Goal: Transaction & Acquisition: Purchase product/service

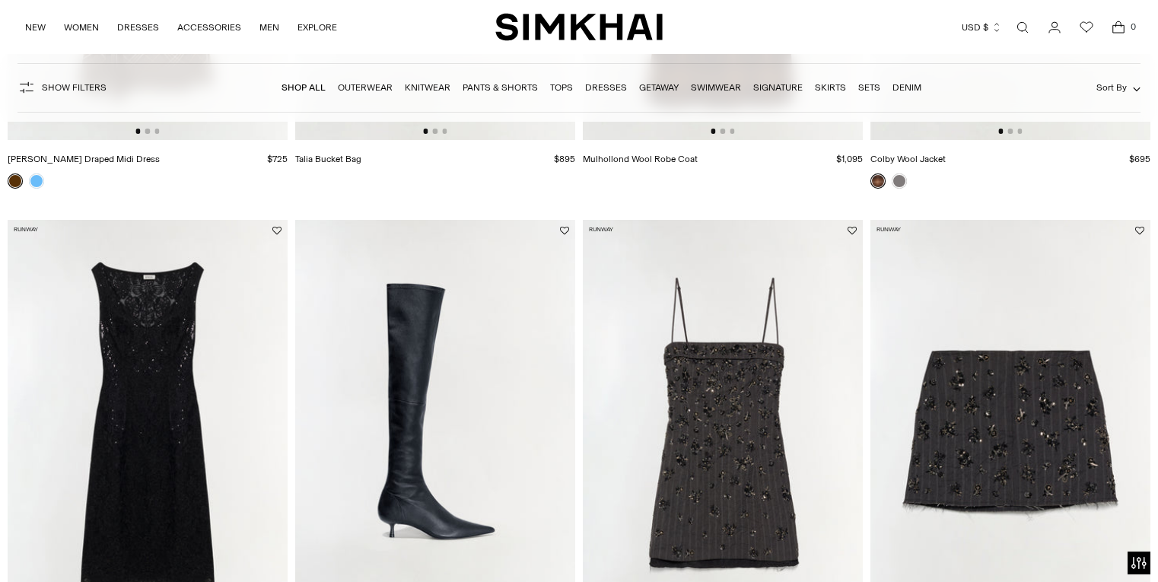
scroll to position [680, 0]
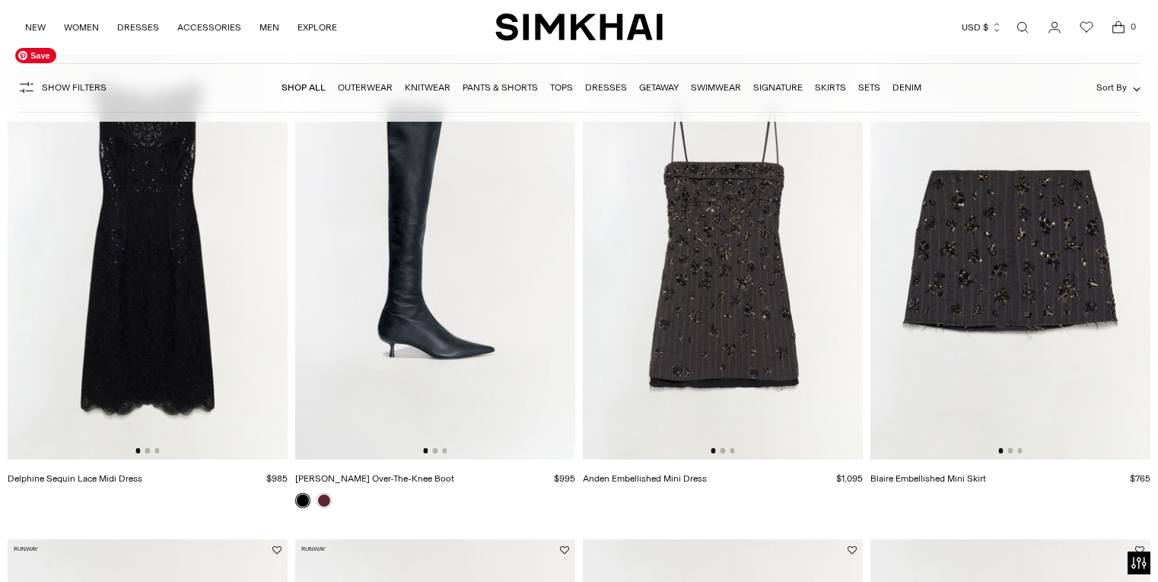
click at [159, 260] on img at bounding box center [148, 250] width 280 height 420
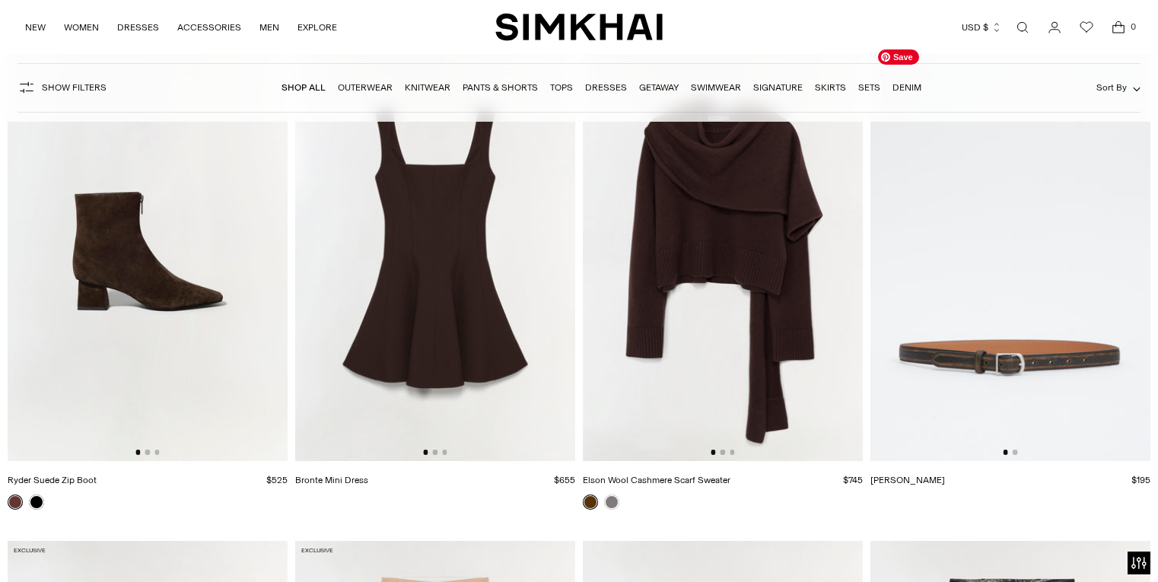
scroll to position [8112, 0]
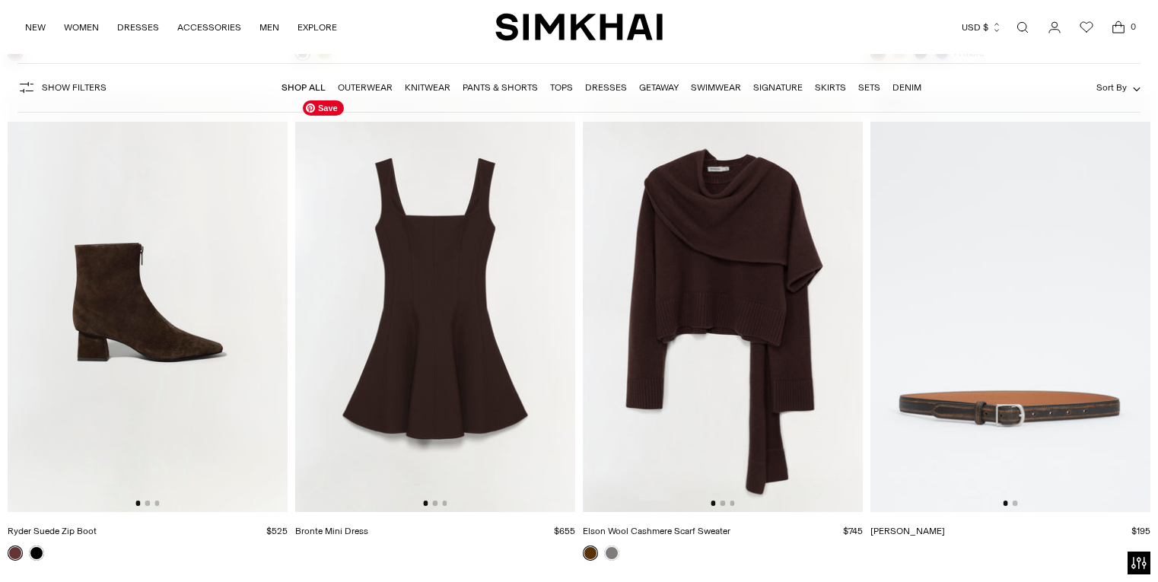
click at [517, 340] on img at bounding box center [435, 302] width 280 height 420
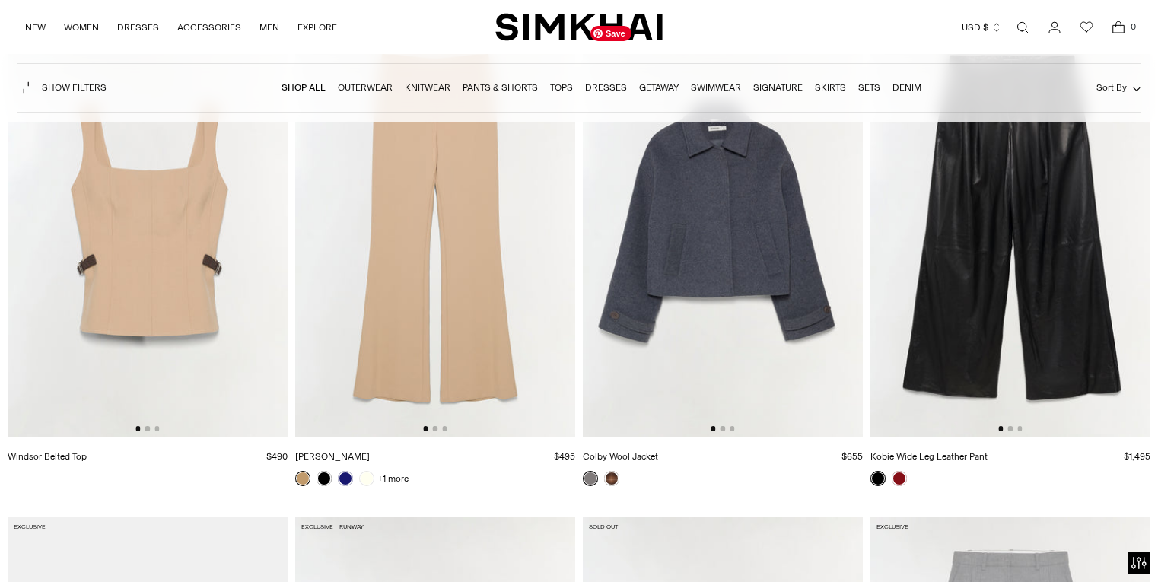
scroll to position [8687, 0]
click at [610, 479] on link at bounding box center [611, 477] width 15 height 15
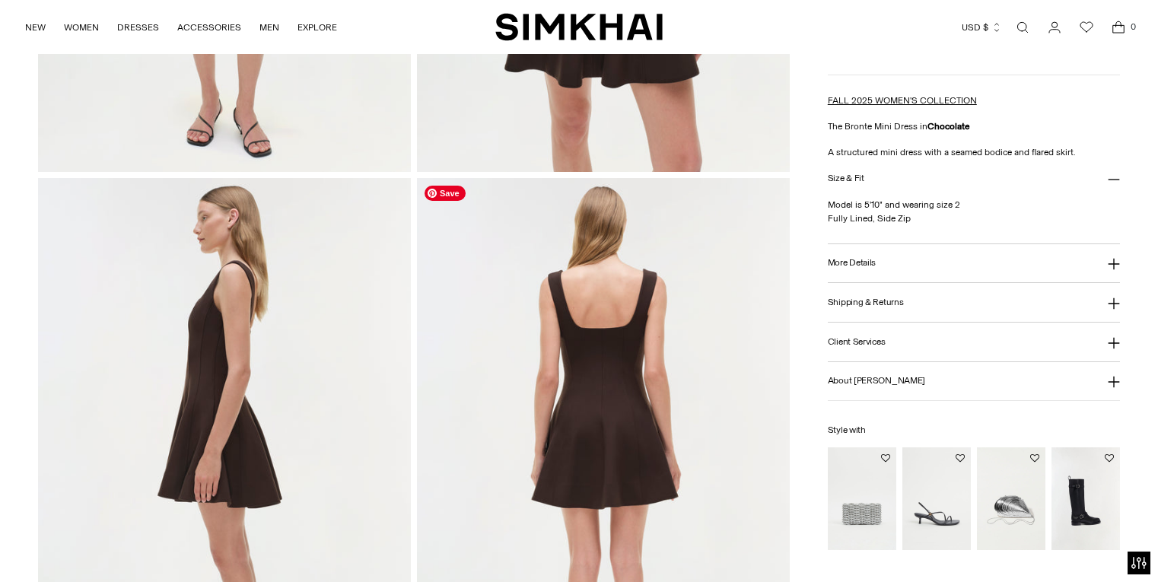
scroll to position [499, 0]
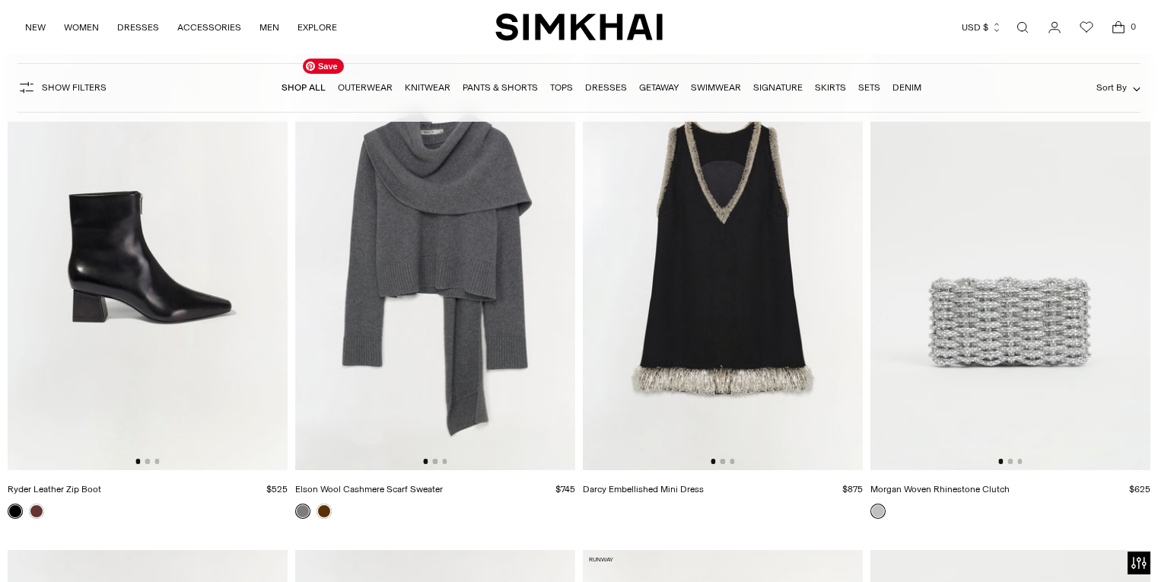
scroll to position [9656, 0]
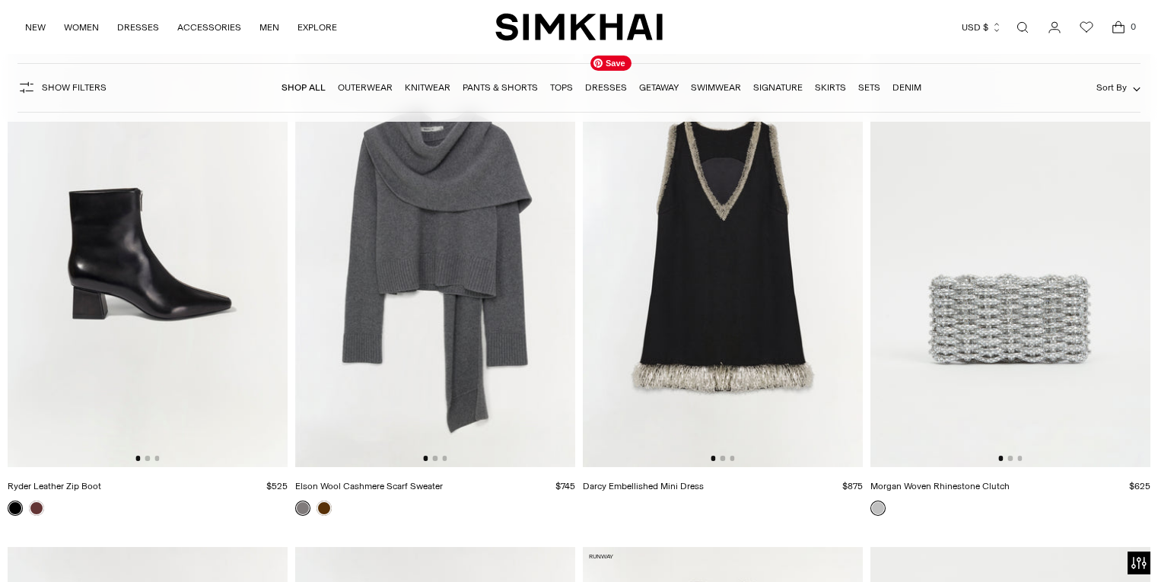
click at [645, 310] on img at bounding box center [723, 257] width 280 height 420
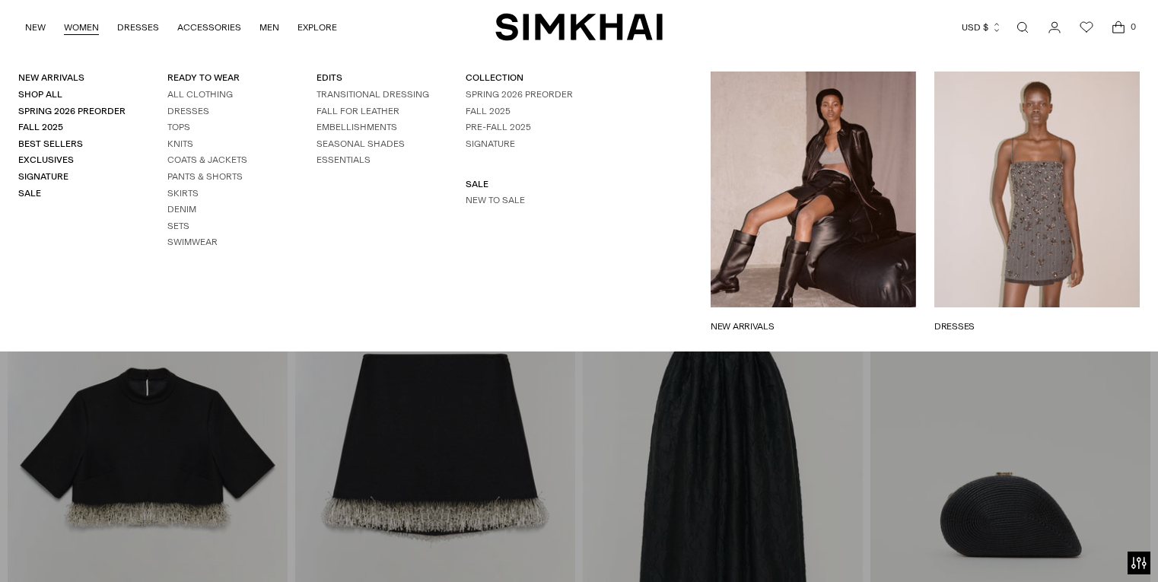
scroll to position [10122, 0]
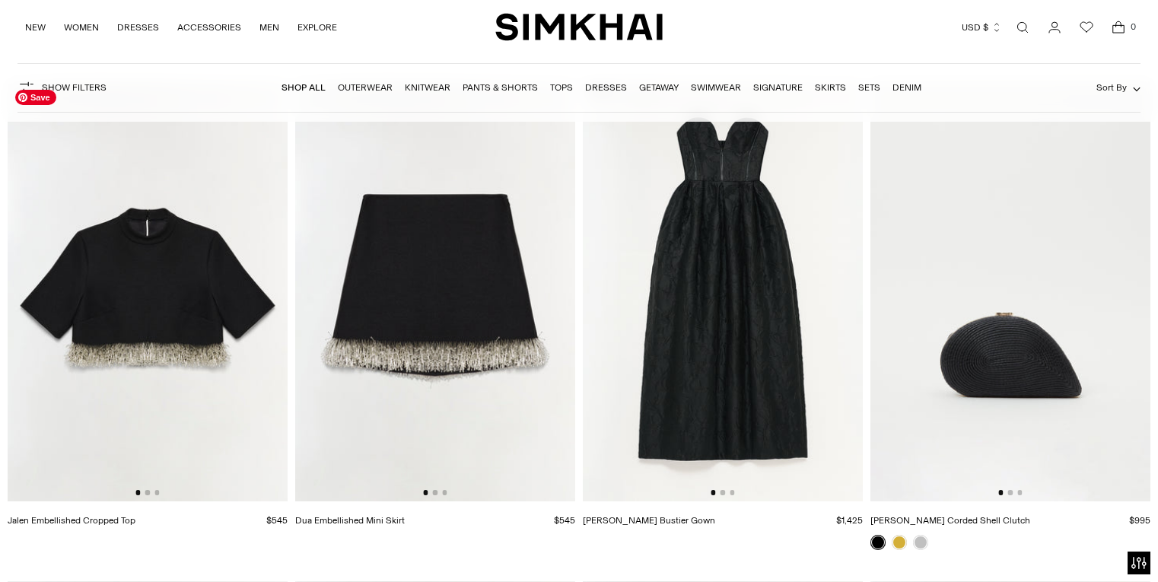
click at [235, 343] on img at bounding box center [148, 291] width 280 height 420
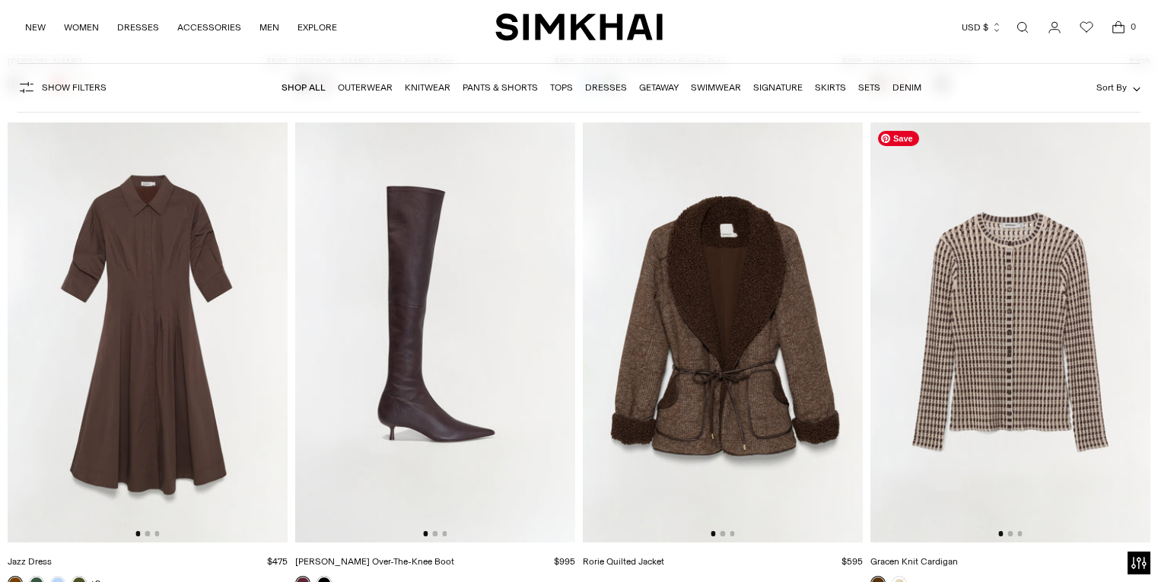
scroll to position [12556, 0]
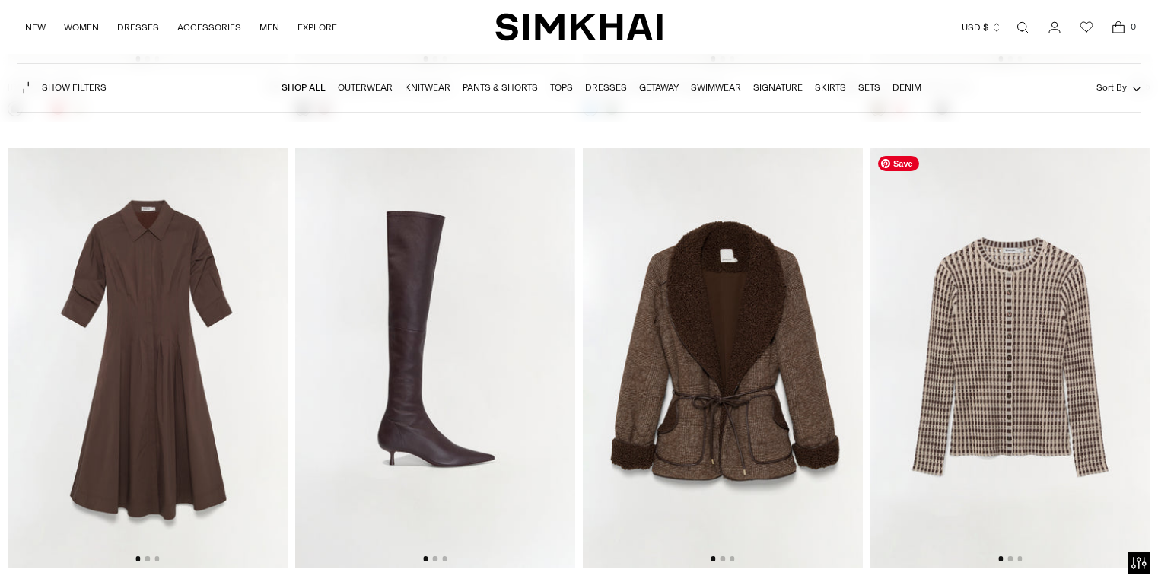
click at [1012, 354] on img at bounding box center [1011, 358] width 280 height 420
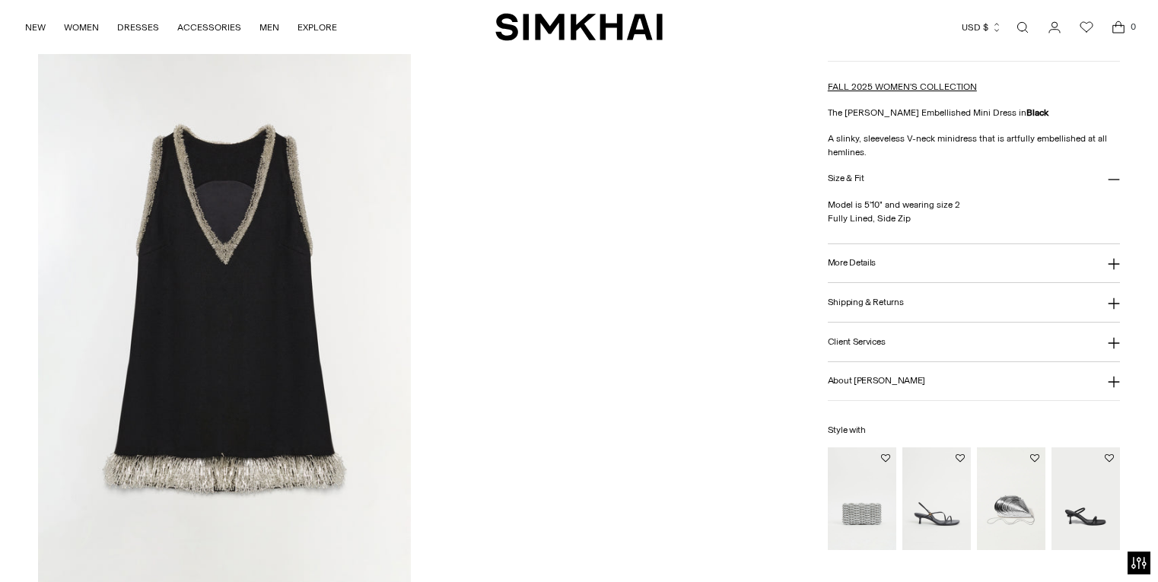
scroll to position [1875, 0]
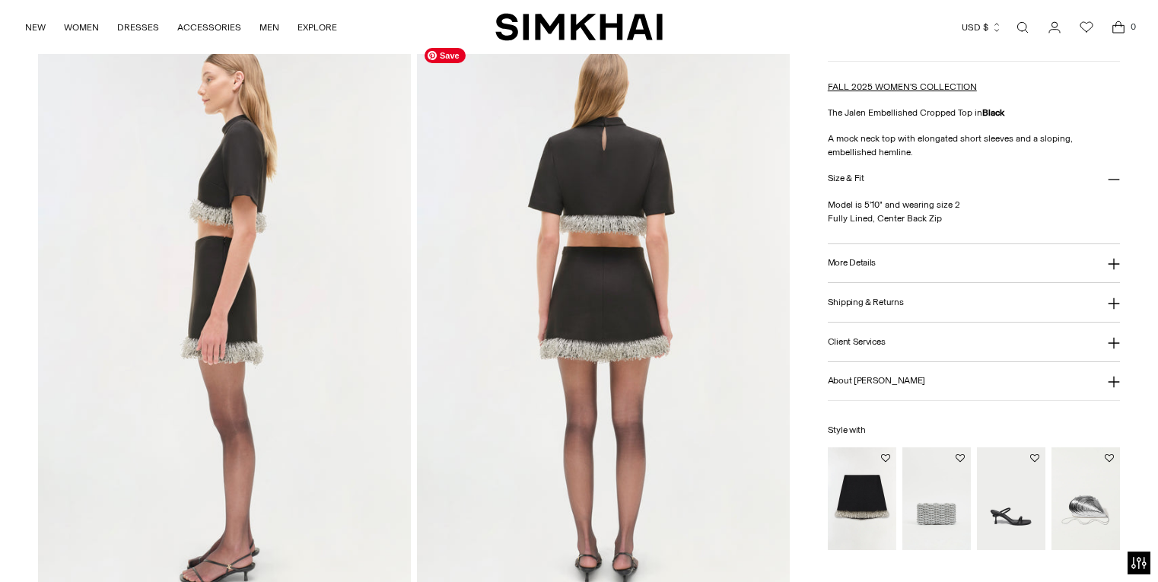
scroll to position [656, 0]
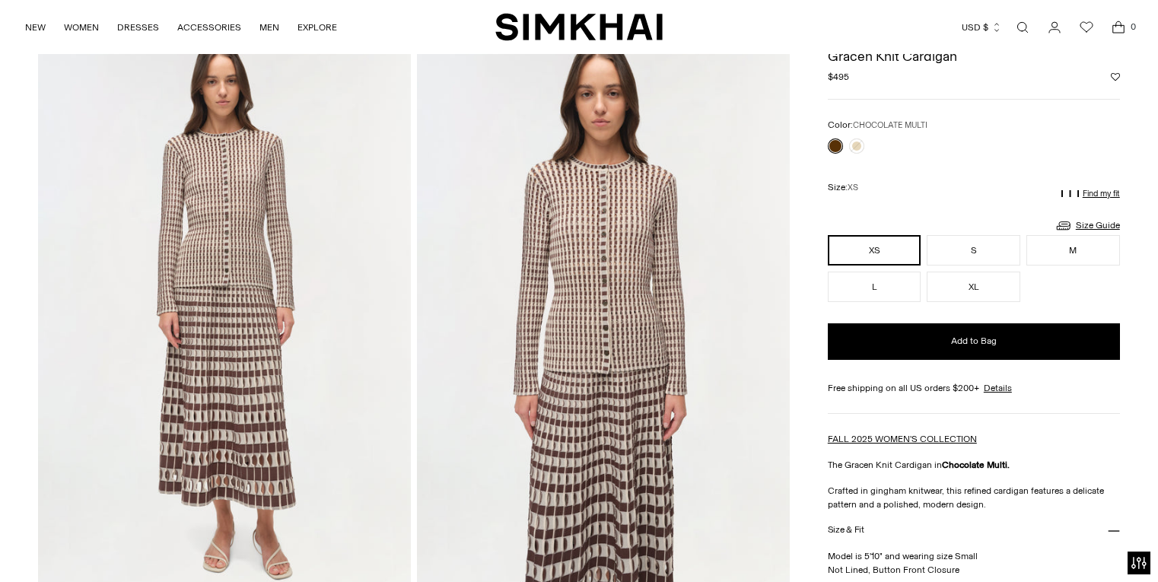
scroll to position [56, 0]
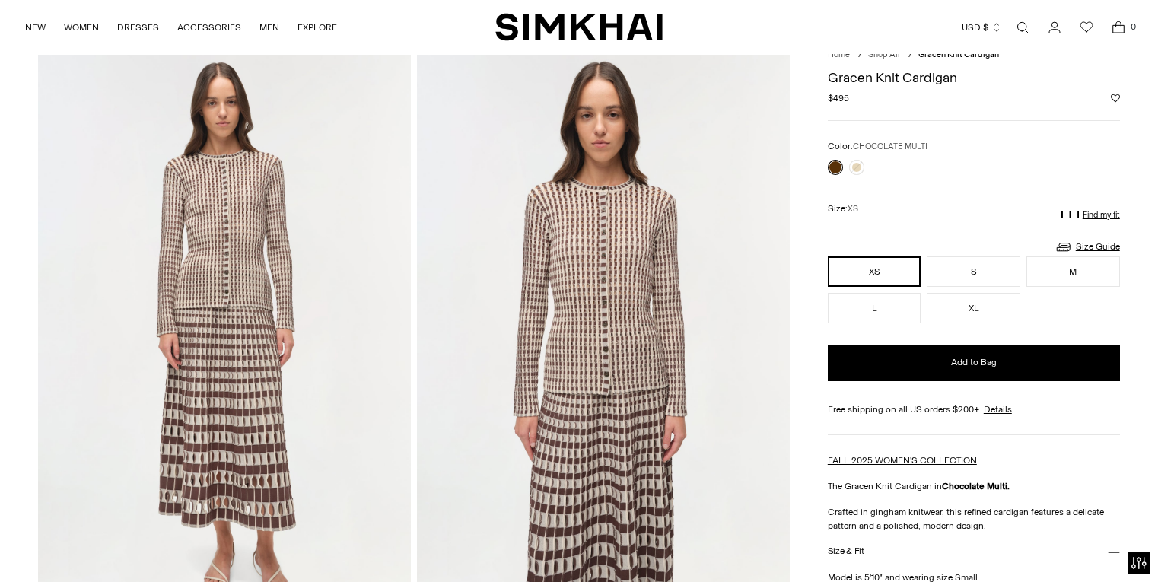
click at [832, 165] on link at bounding box center [835, 167] width 15 height 15
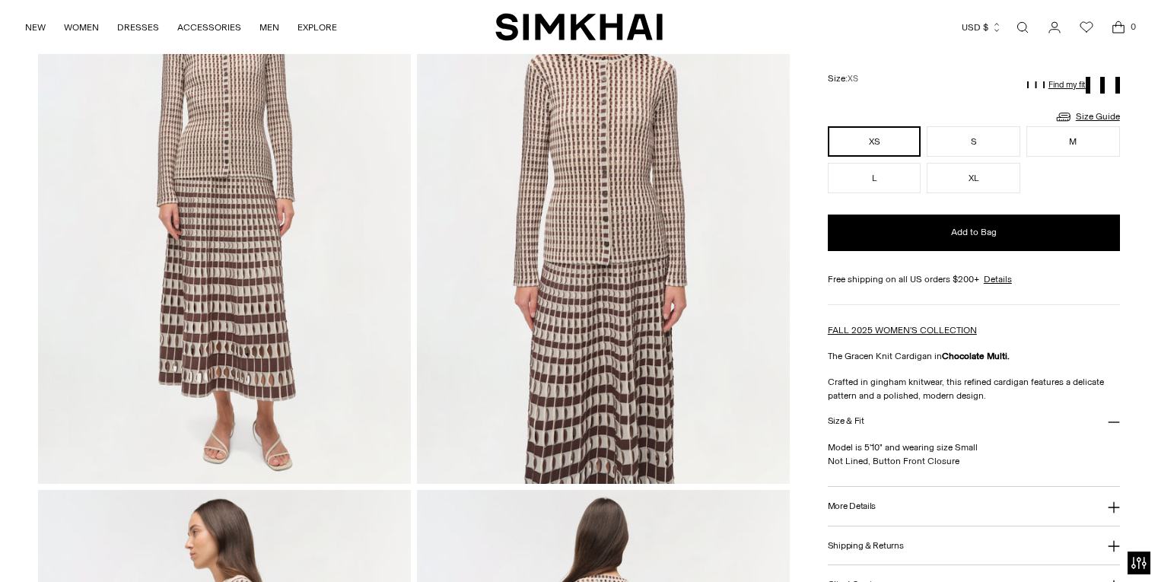
scroll to position [208, 0]
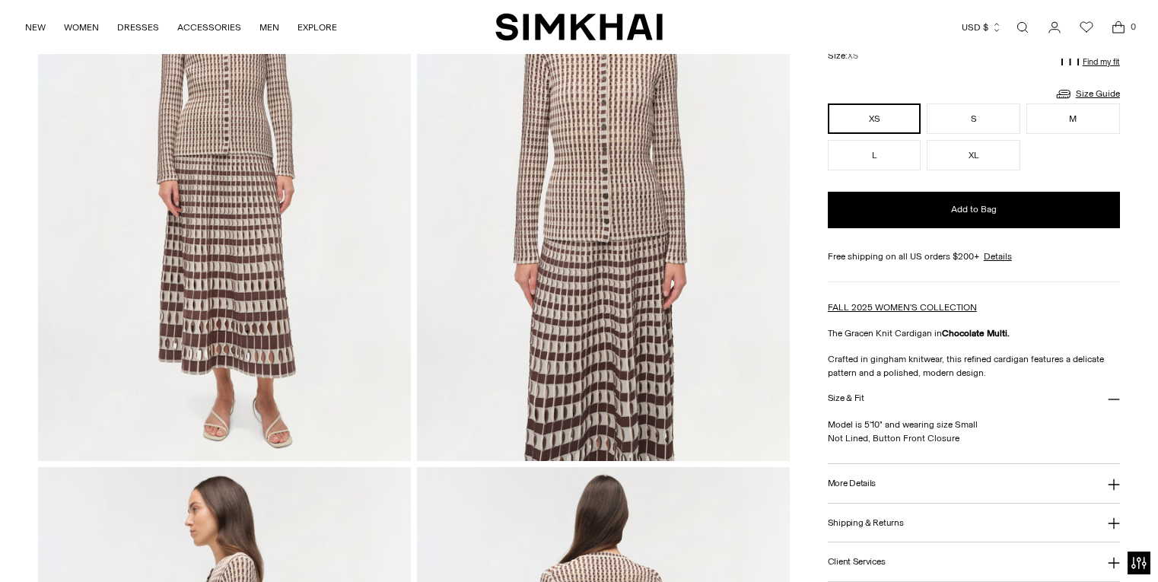
click at [889, 397] on button "Size & Fit" at bounding box center [974, 399] width 292 height 39
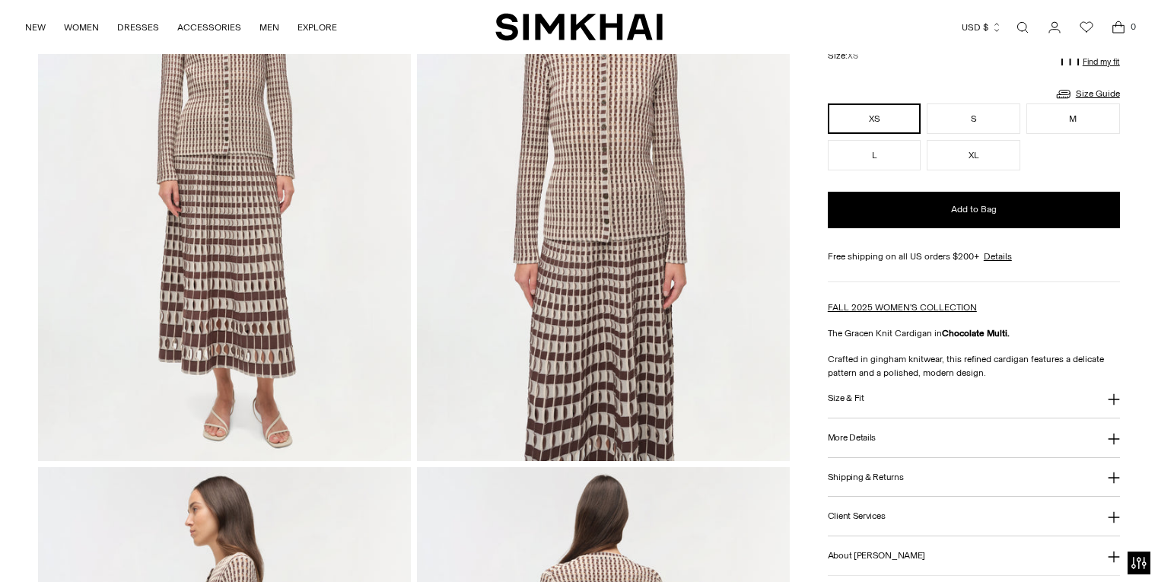
click at [889, 397] on button "Size & Fit" at bounding box center [974, 399] width 292 height 39
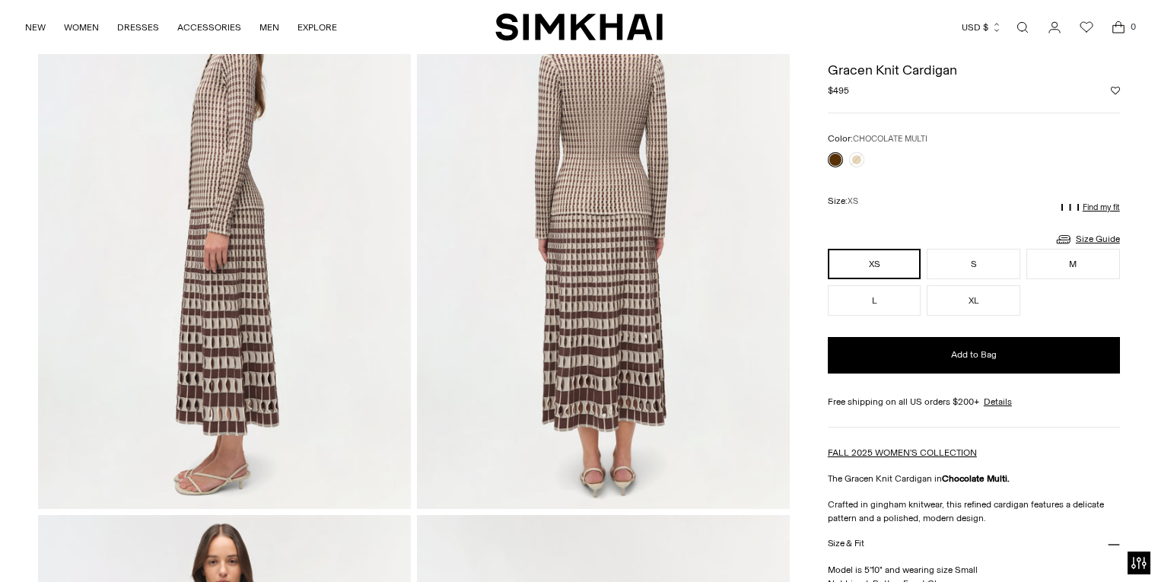
scroll to position [681, 0]
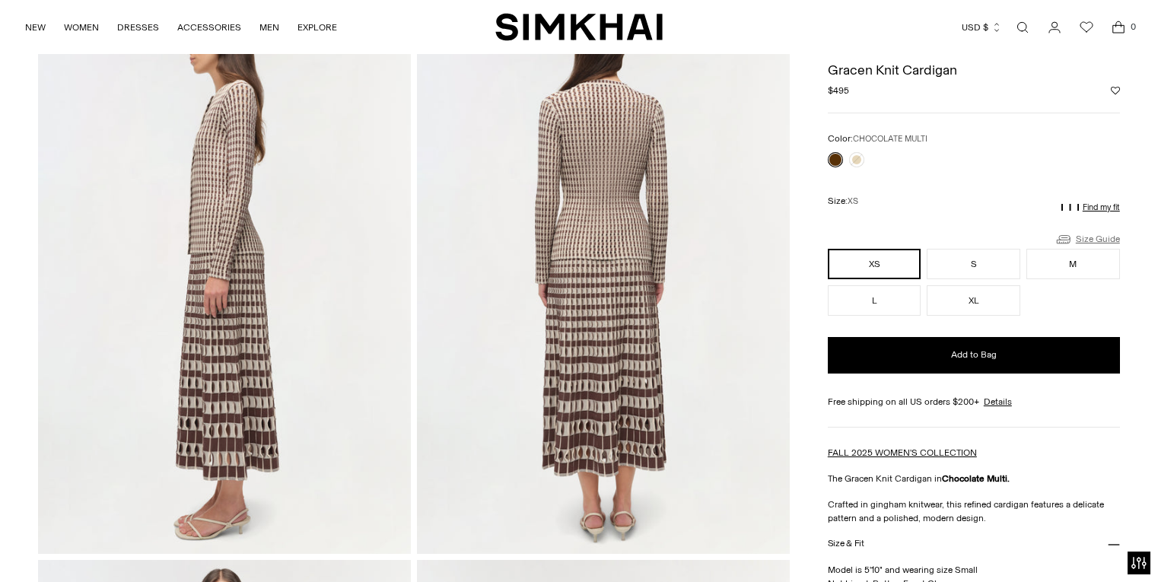
click at [1080, 240] on link "Size Guide" at bounding box center [1087, 239] width 65 height 19
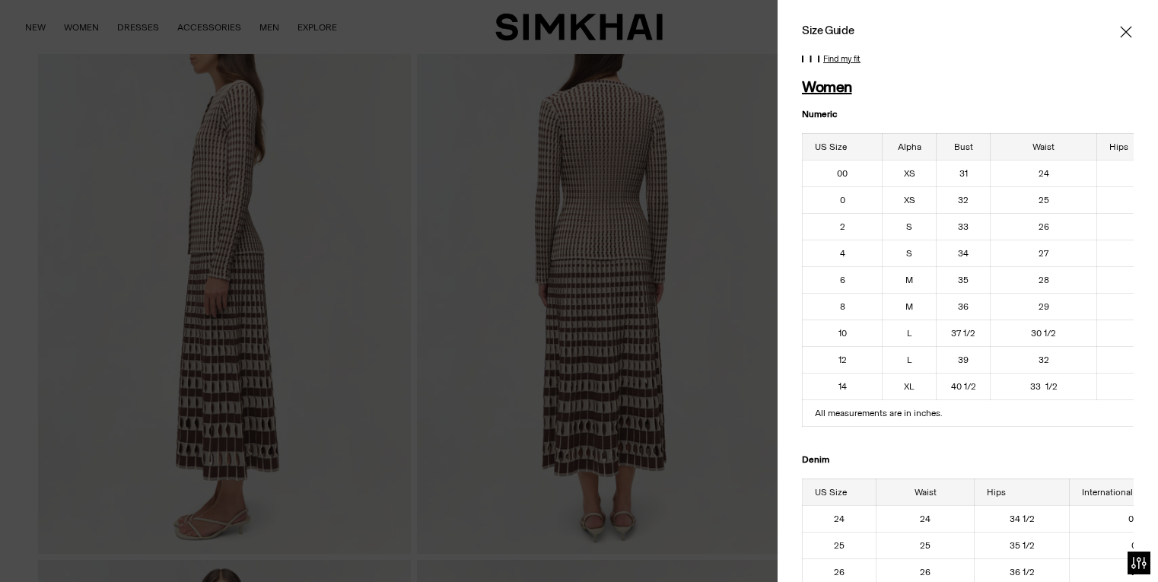
click at [1130, 30] on icon "Close" at bounding box center [1126, 31] width 12 height 15
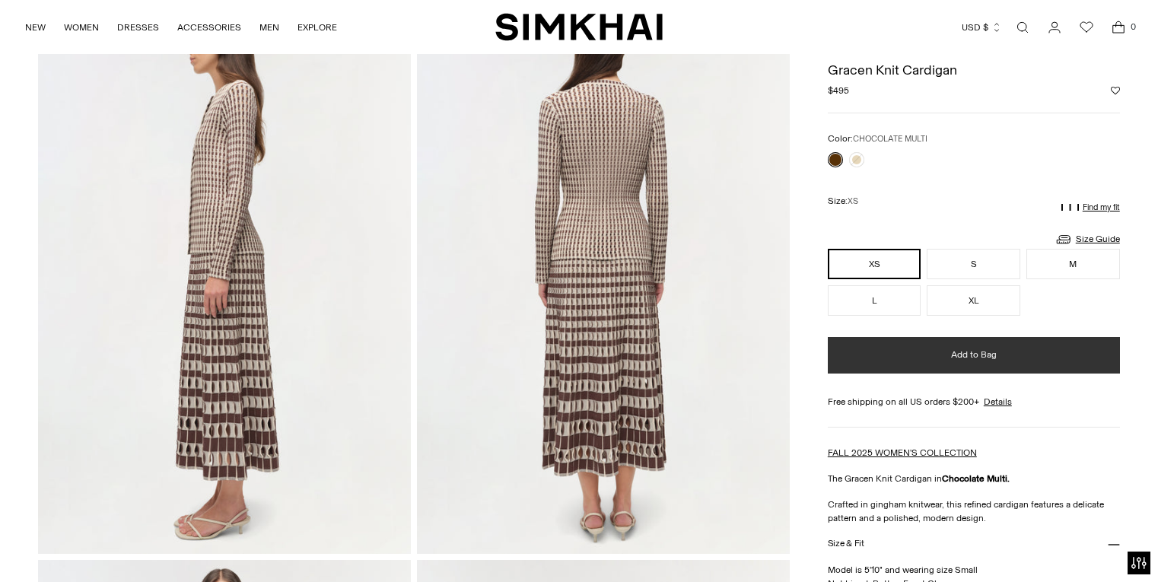
click at [1018, 361] on button "Add to Bag" at bounding box center [974, 355] width 292 height 37
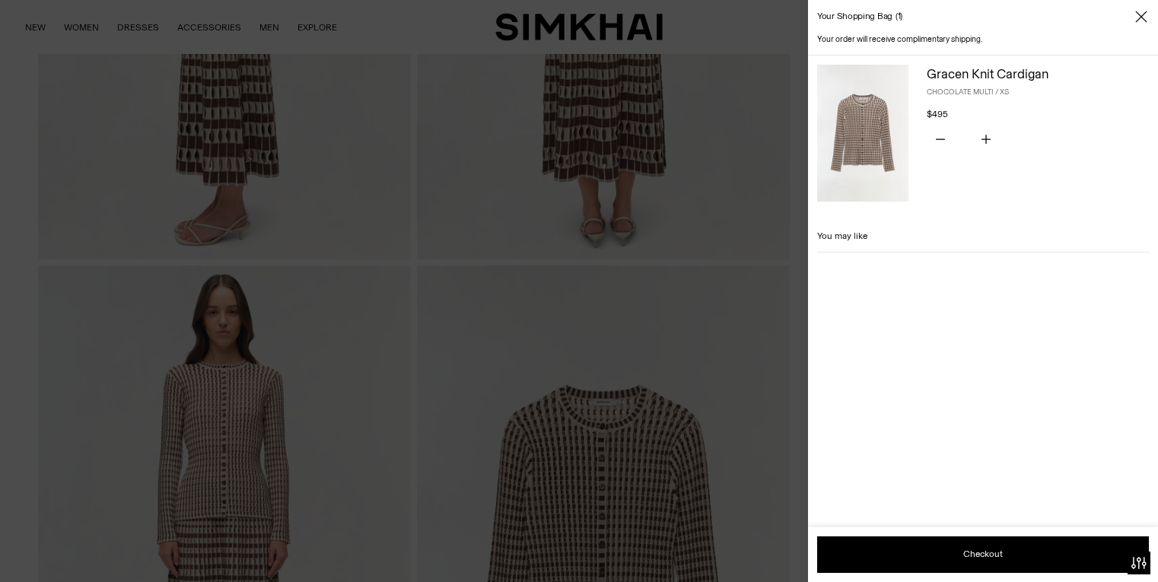
scroll to position [998, 0]
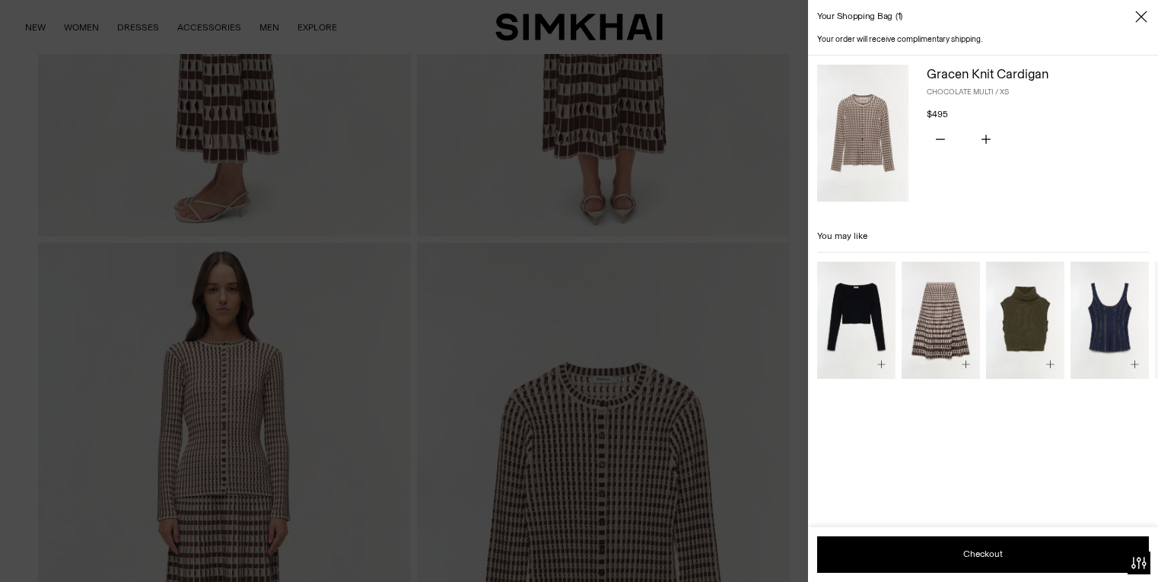
click at [1141, 24] on div "Your shopping bag 1" at bounding box center [983, 16] width 350 height 33
click at [0, 0] on img "Larken Knit Midi Skirt" at bounding box center [0, 0] width 0 height 0
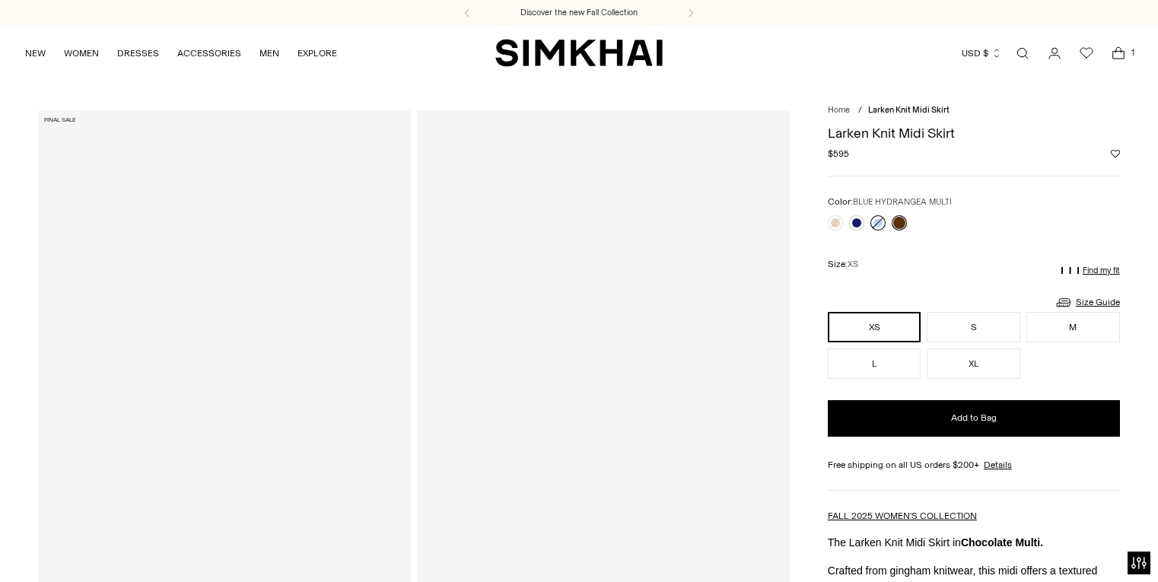
click at [880, 224] on link at bounding box center [878, 222] width 15 height 15
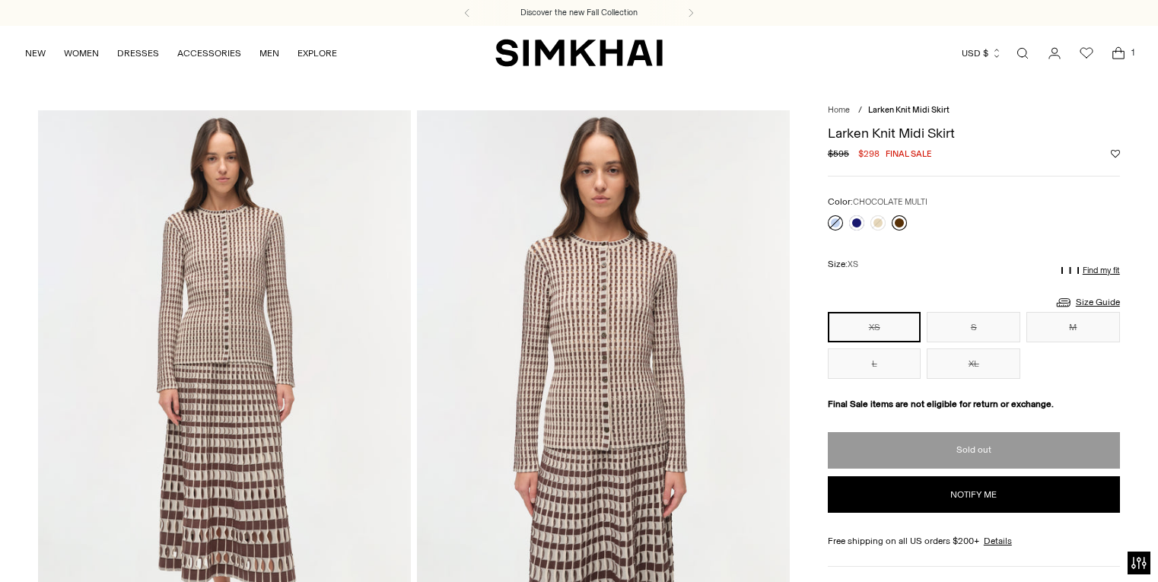
click at [901, 227] on link at bounding box center [899, 222] width 15 height 15
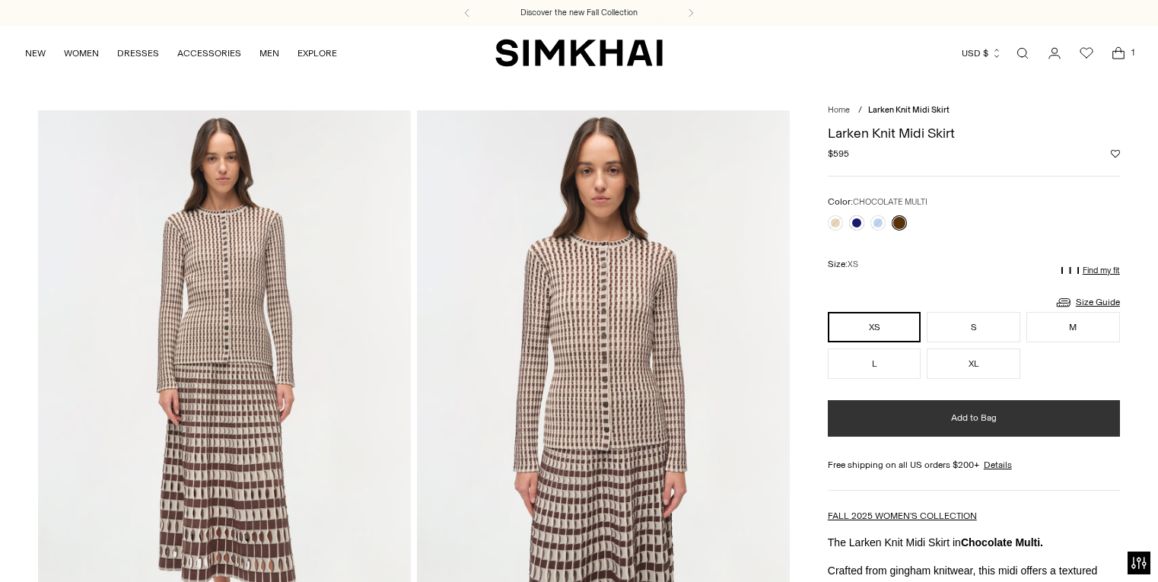
click at [935, 412] on button "Add to Bag" at bounding box center [974, 418] width 292 height 37
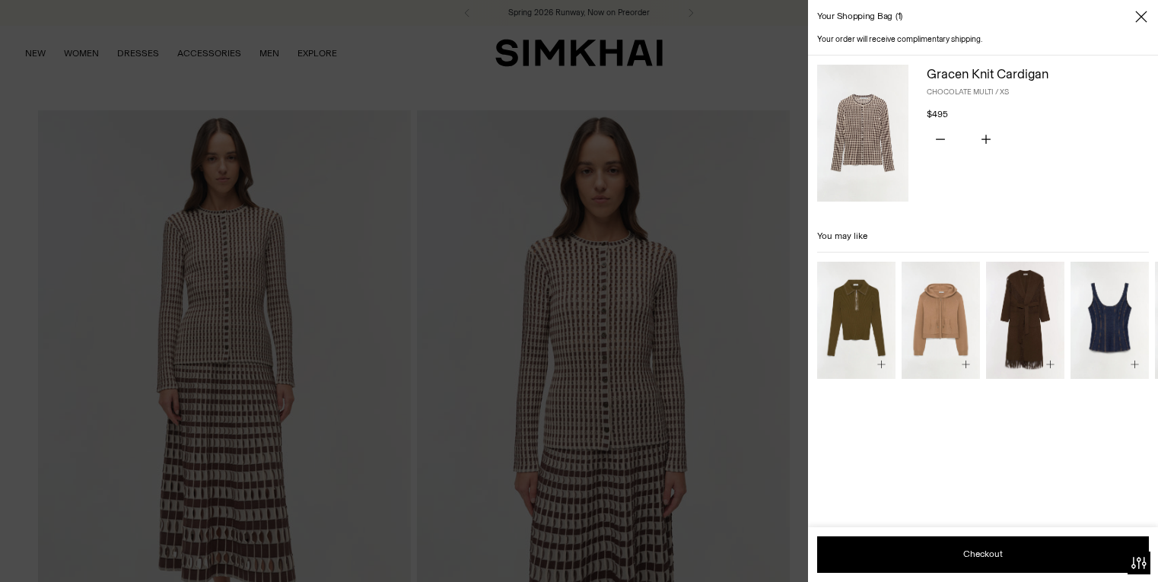
click at [1141, 14] on icon "Close" at bounding box center [1141, 16] width 12 height 15
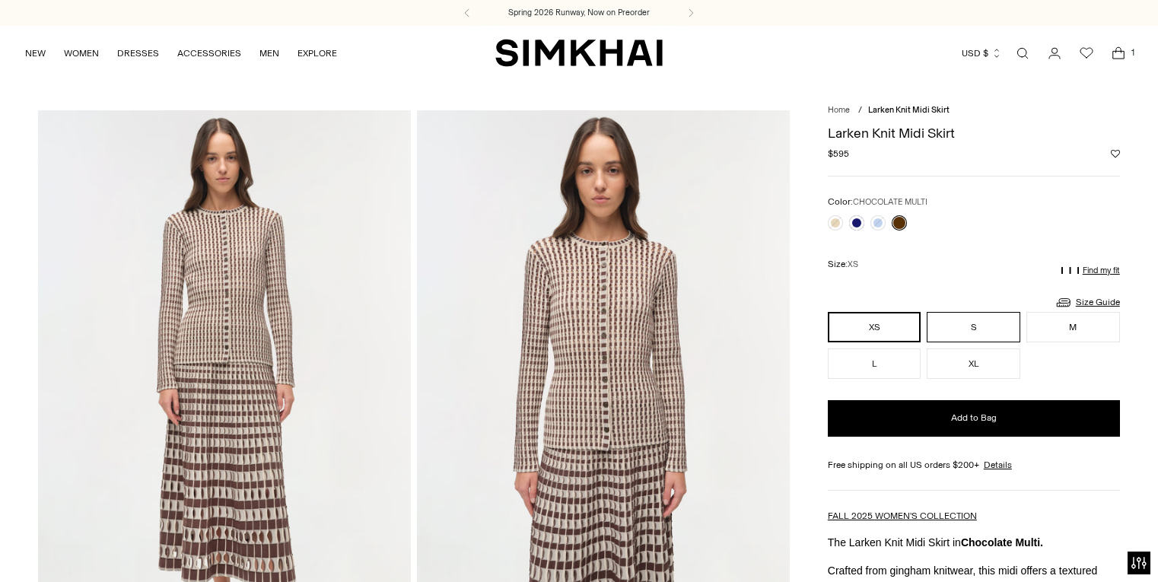
click at [973, 322] on button "S" at bounding box center [974, 327] width 94 height 30
click at [939, 438] on div "**********" at bounding box center [974, 551] width 292 height 869
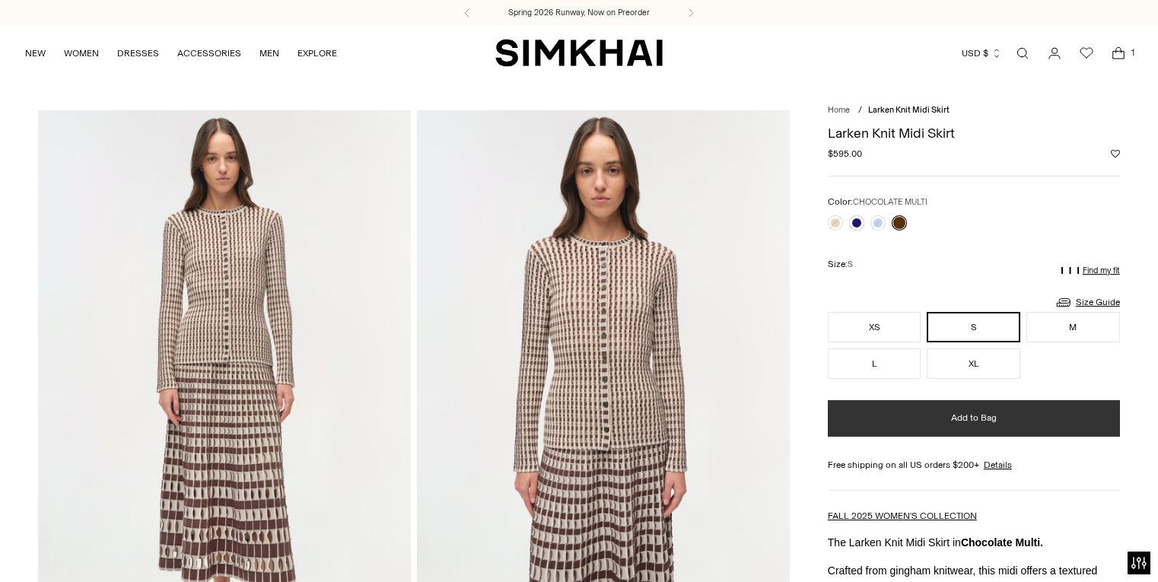
click at [938, 417] on button "Add to Bag" at bounding box center [974, 418] width 292 height 37
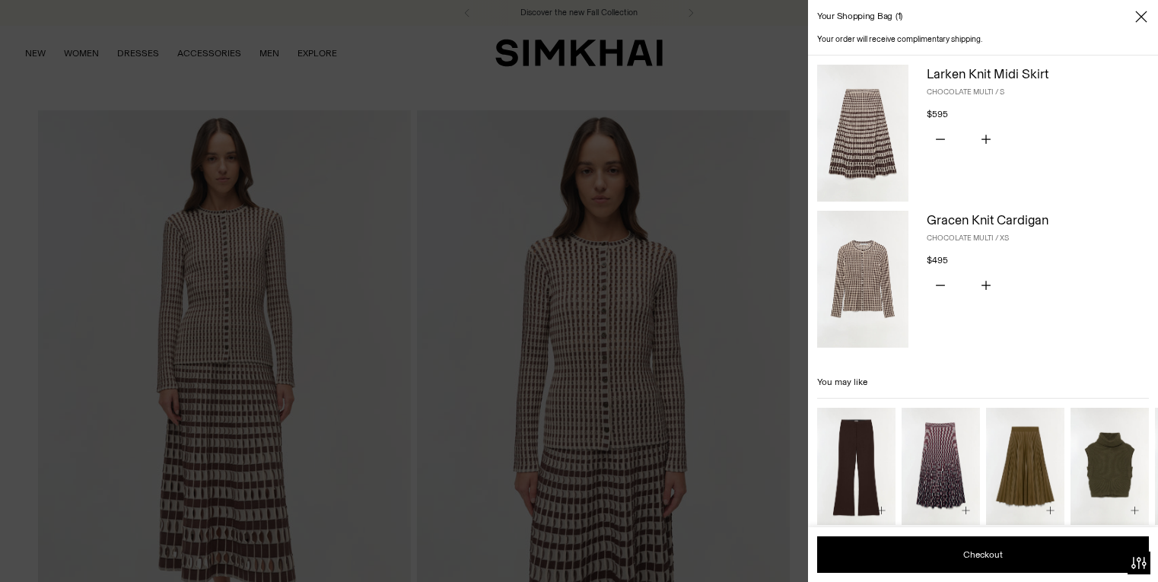
click at [43, 54] on div at bounding box center [579, 291] width 1158 height 582
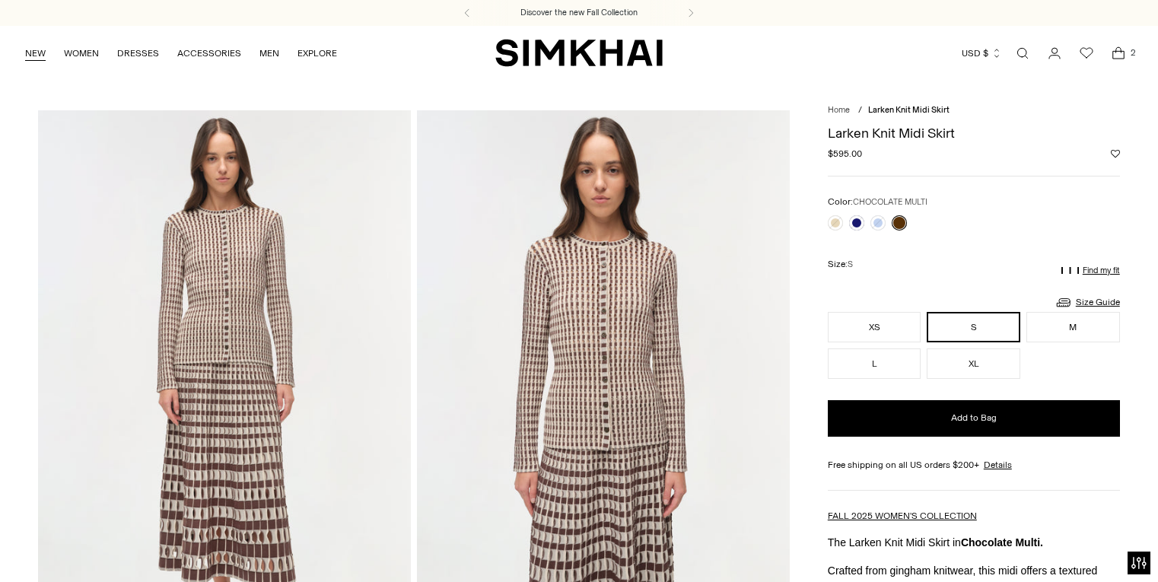
click at [41, 52] on link "NEW" at bounding box center [35, 53] width 21 height 33
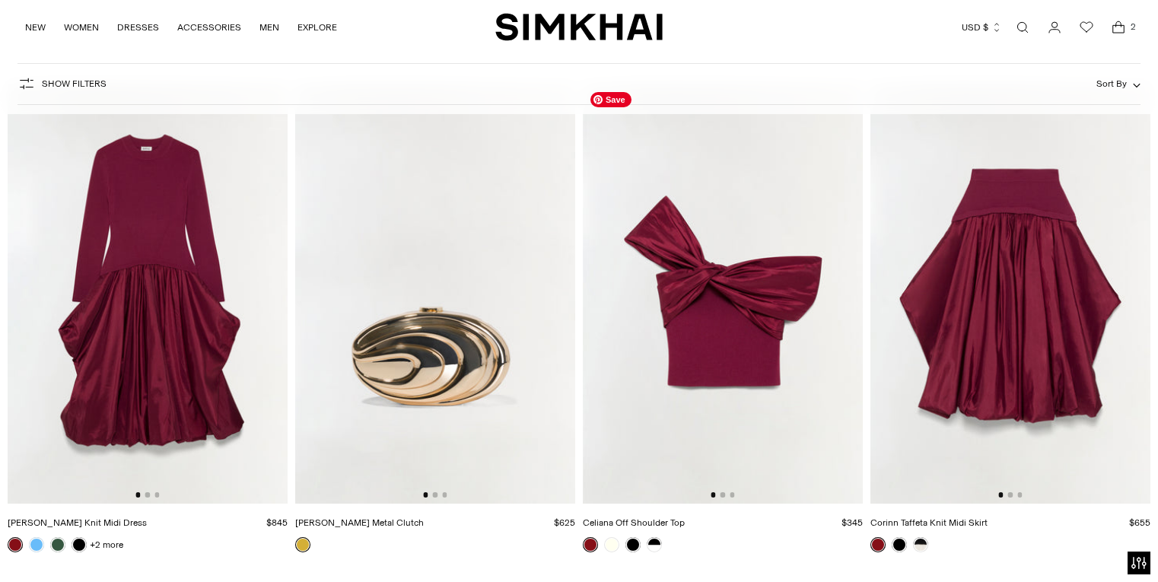
scroll to position [12118, 0]
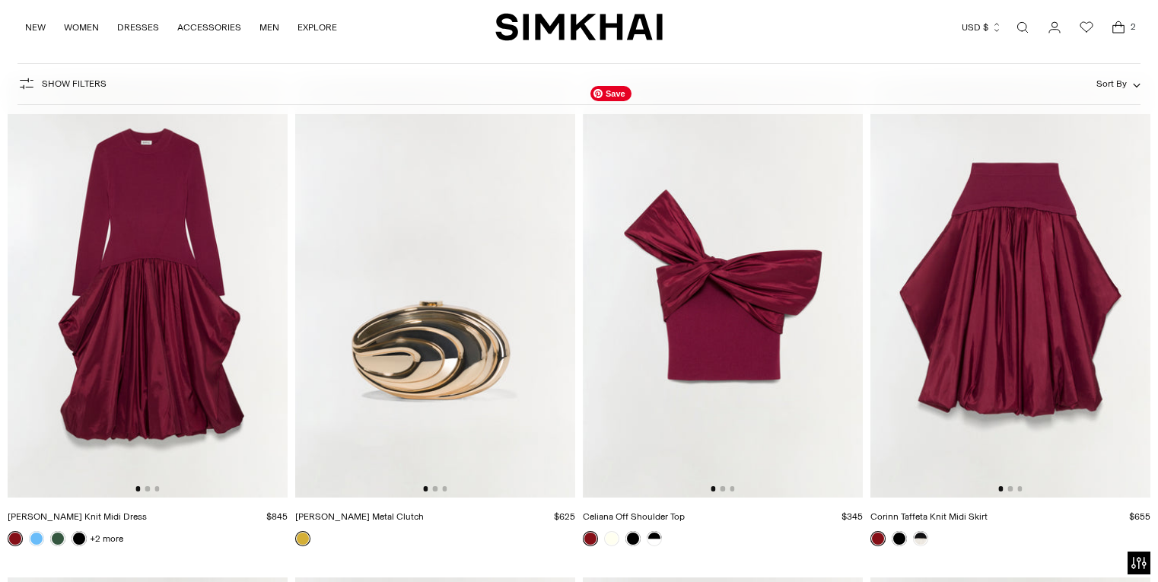
click at [752, 400] on img at bounding box center [723, 288] width 280 height 420
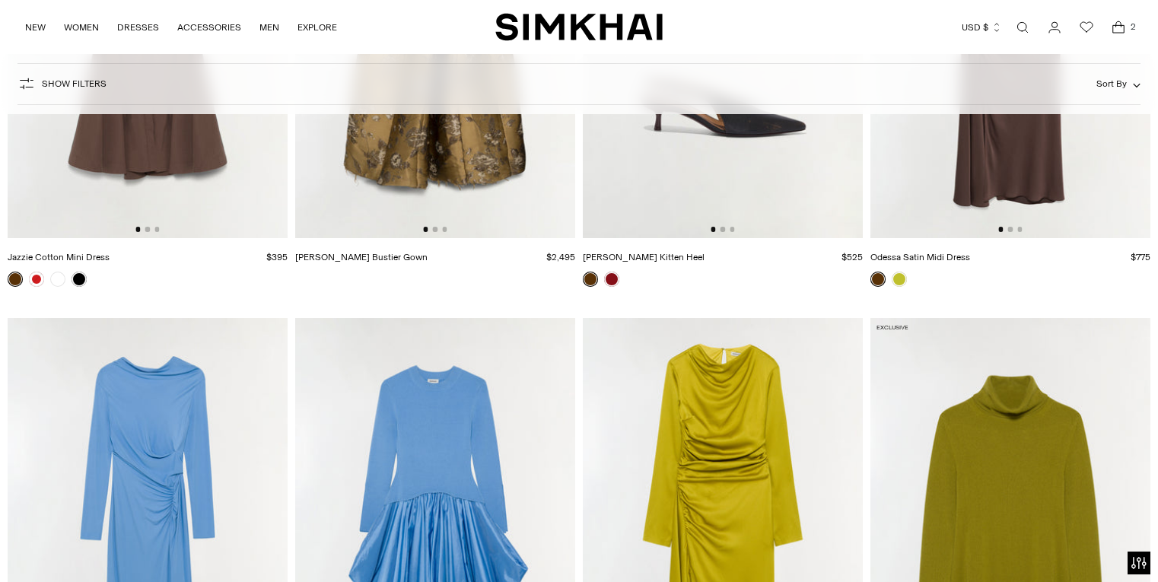
scroll to position [20061, 0]
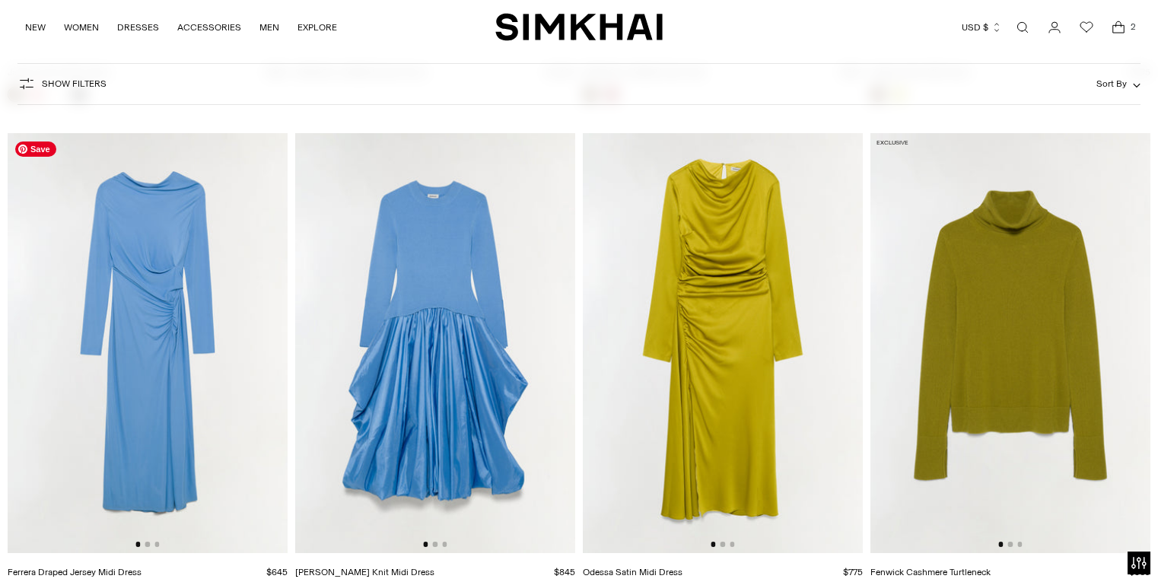
click at [173, 243] on img at bounding box center [148, 343] width 280 height 420
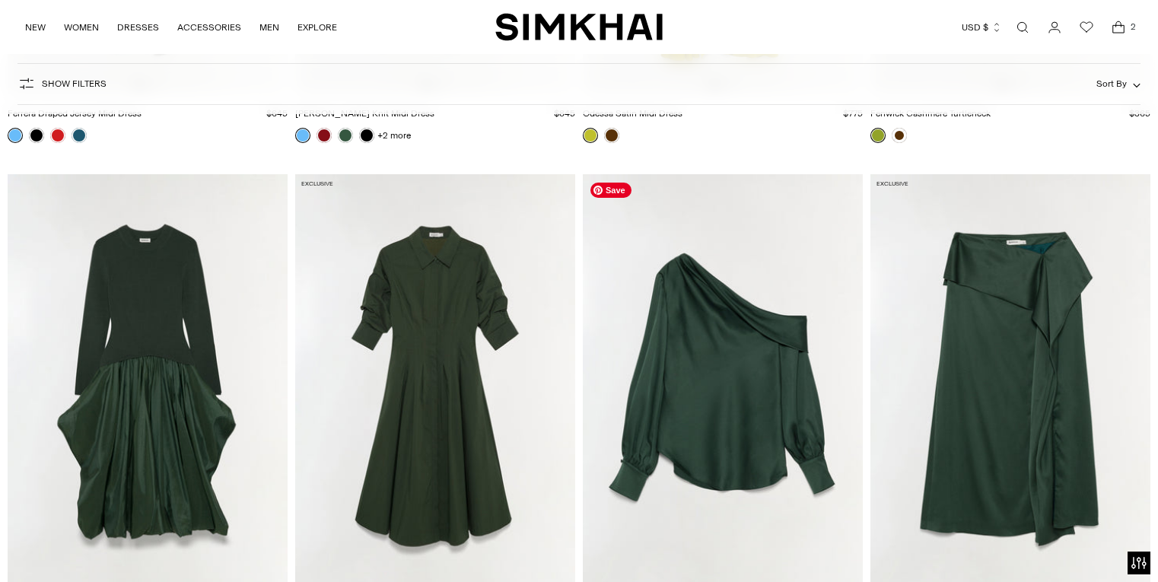
scroll to position [20524, 0]
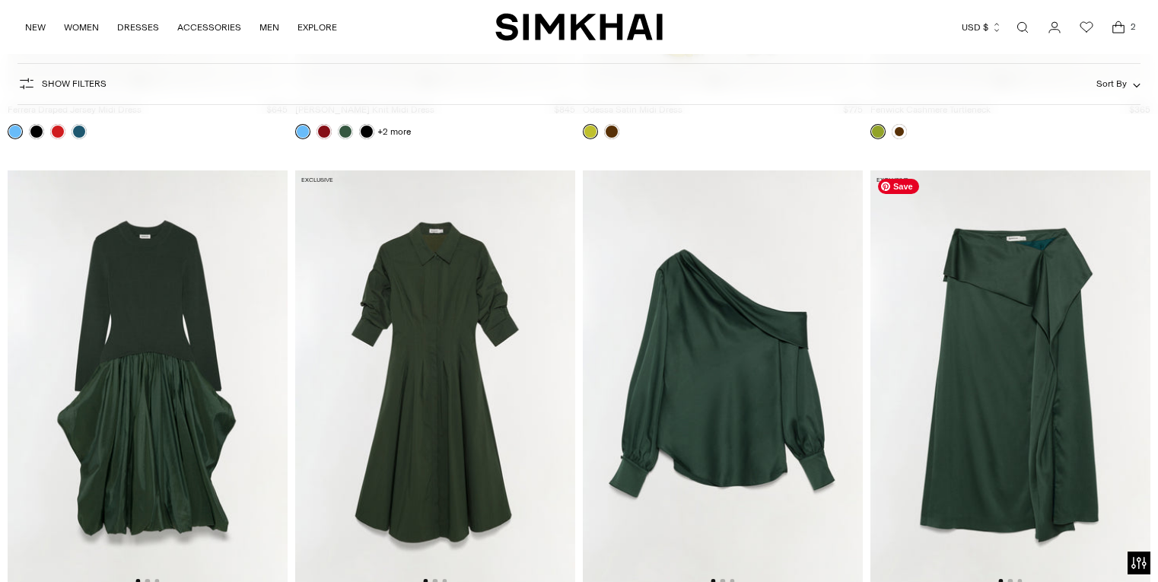
click at [970, 403] on img at bounding box center [1011, 380] width 280 height 420
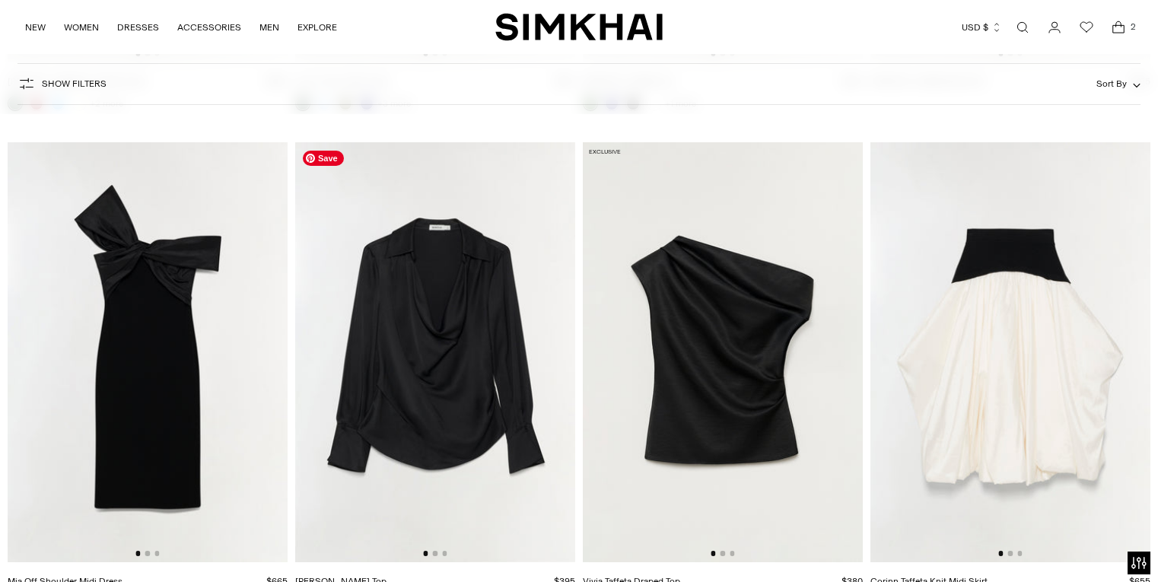
scroll to position [21049, 0]
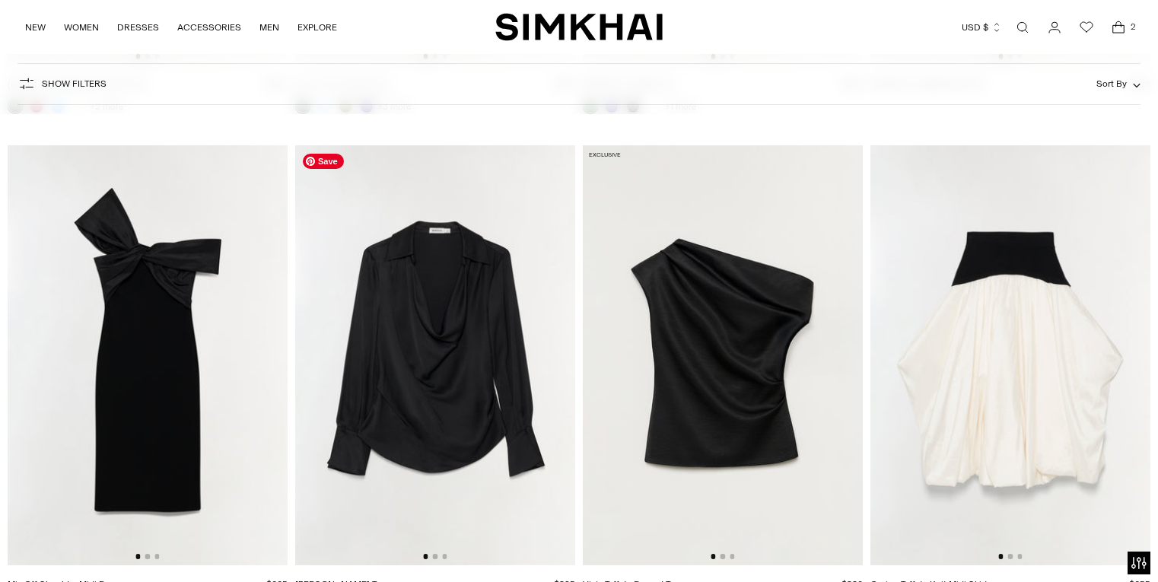
click at [482, 264] on img at bounding box center [435, 355] width 280 height 420
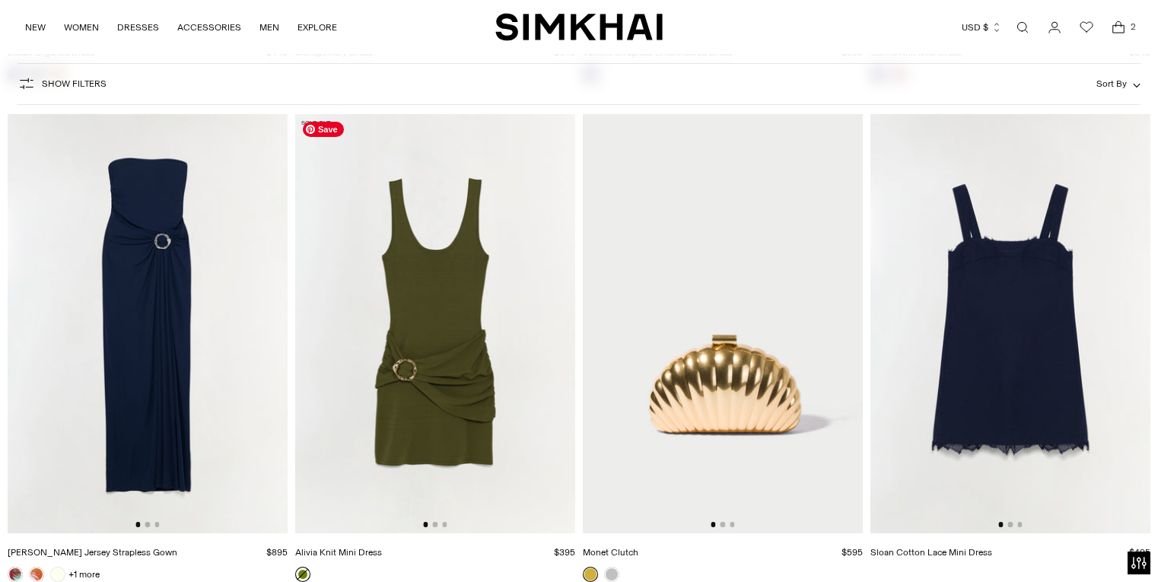
scroll to position [25088, 0]
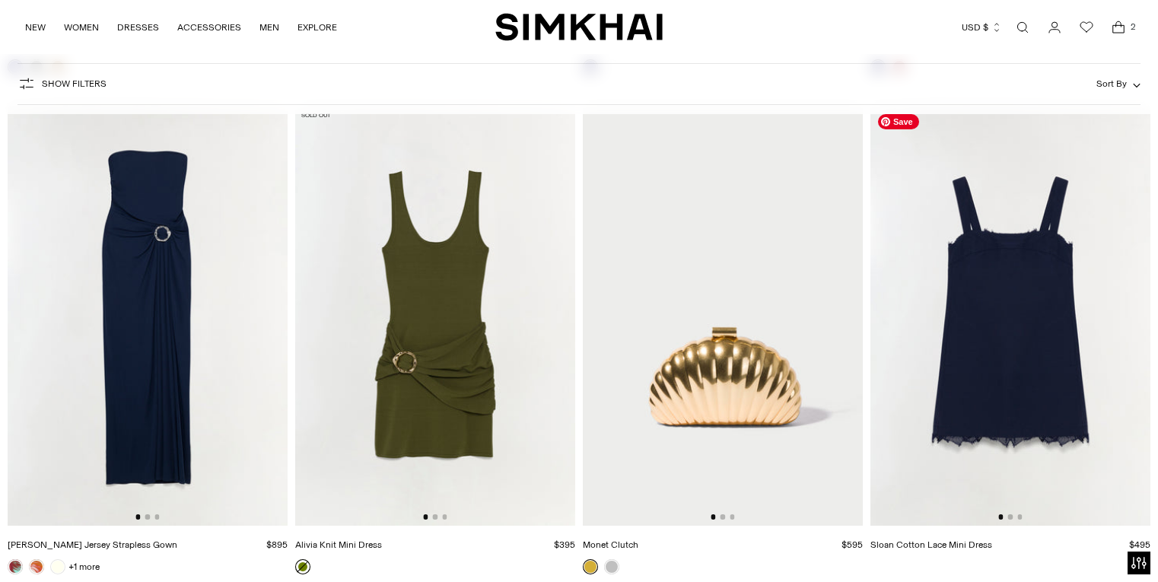
click at [992, 434] on img at bounding box center [1011, 316] width 280 height 420
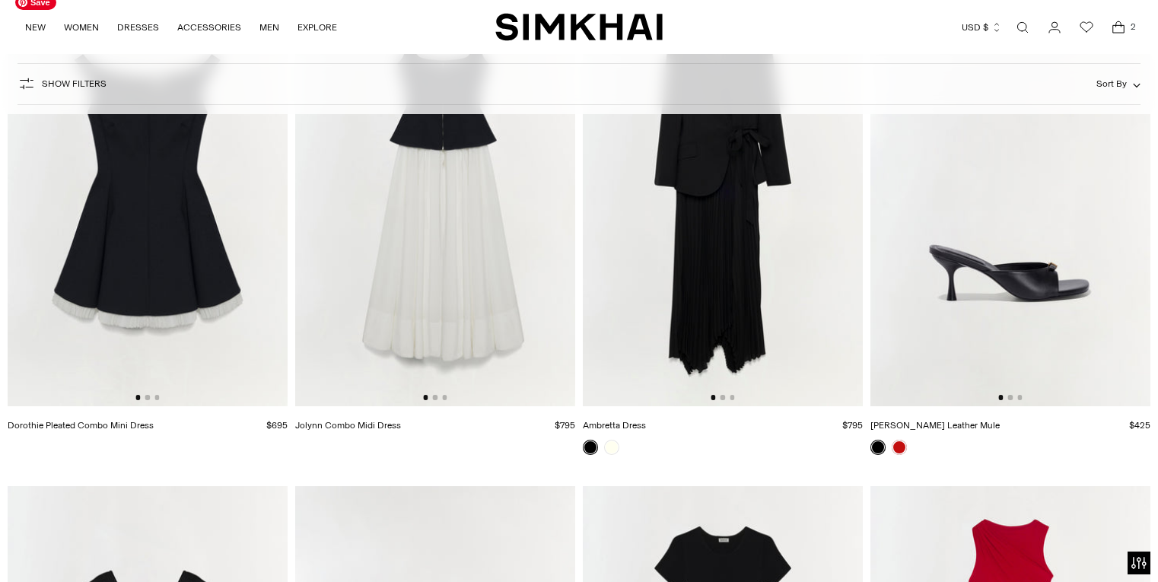
scroll to position [28992, 0]
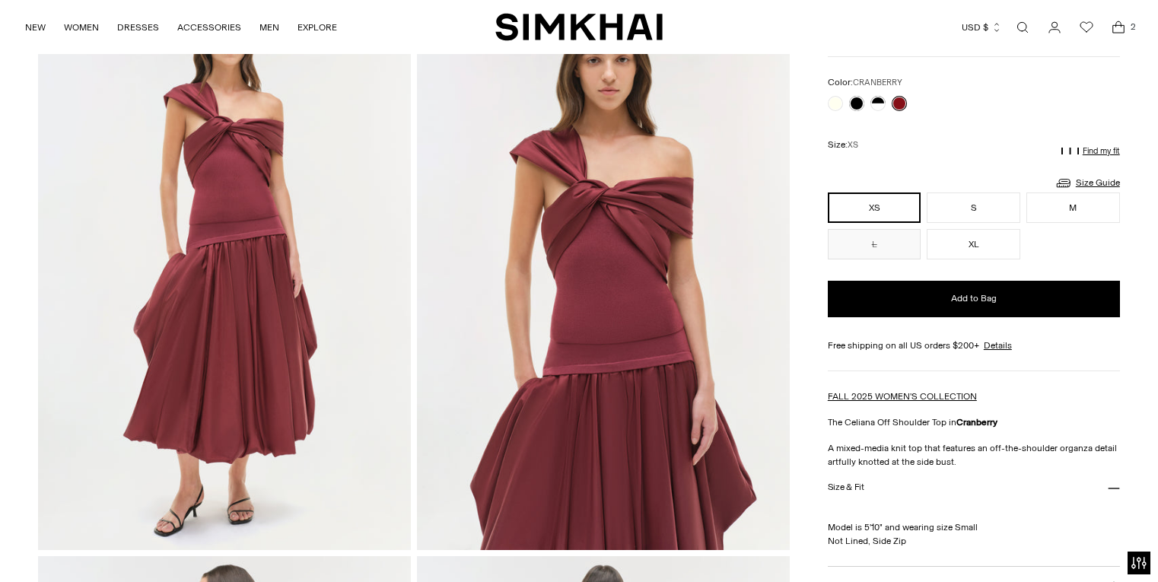
scroll to position [120, 0]
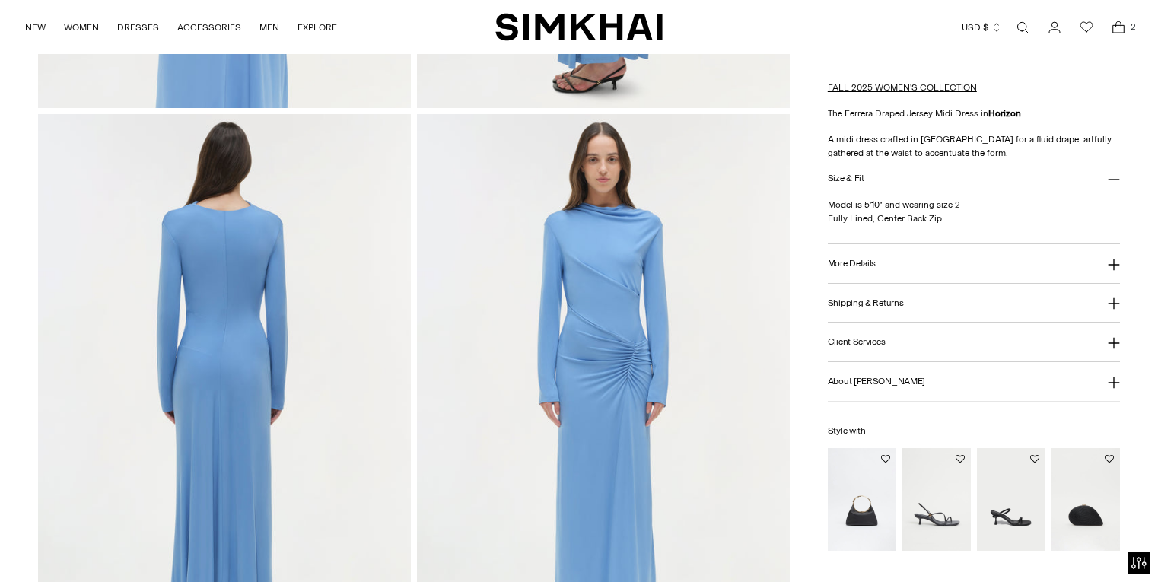
scroll to position [1202, 0]
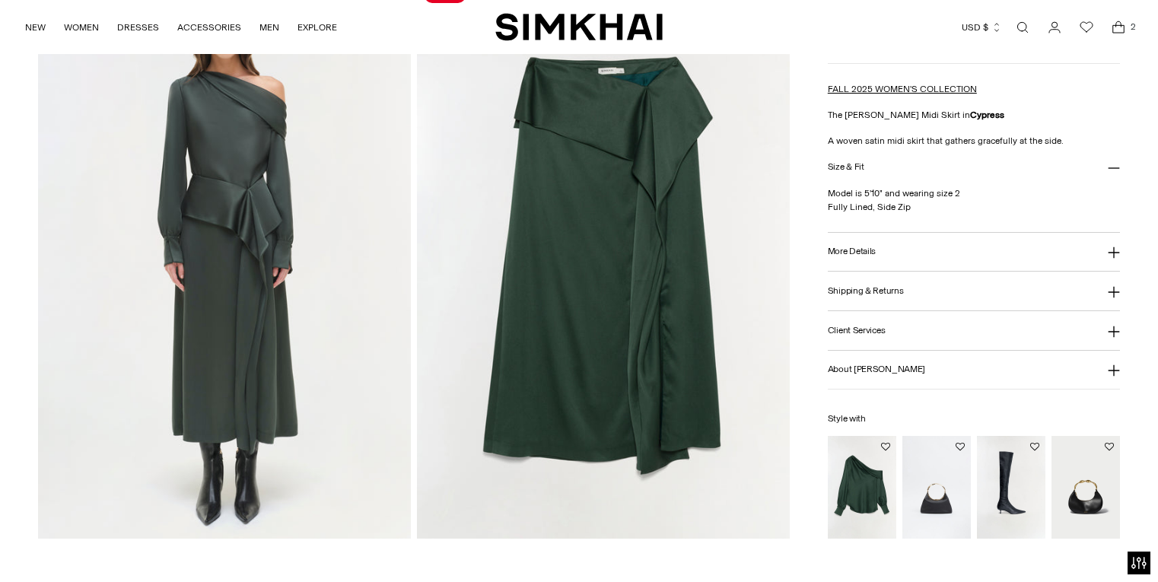
scroll to position [1263, 0]
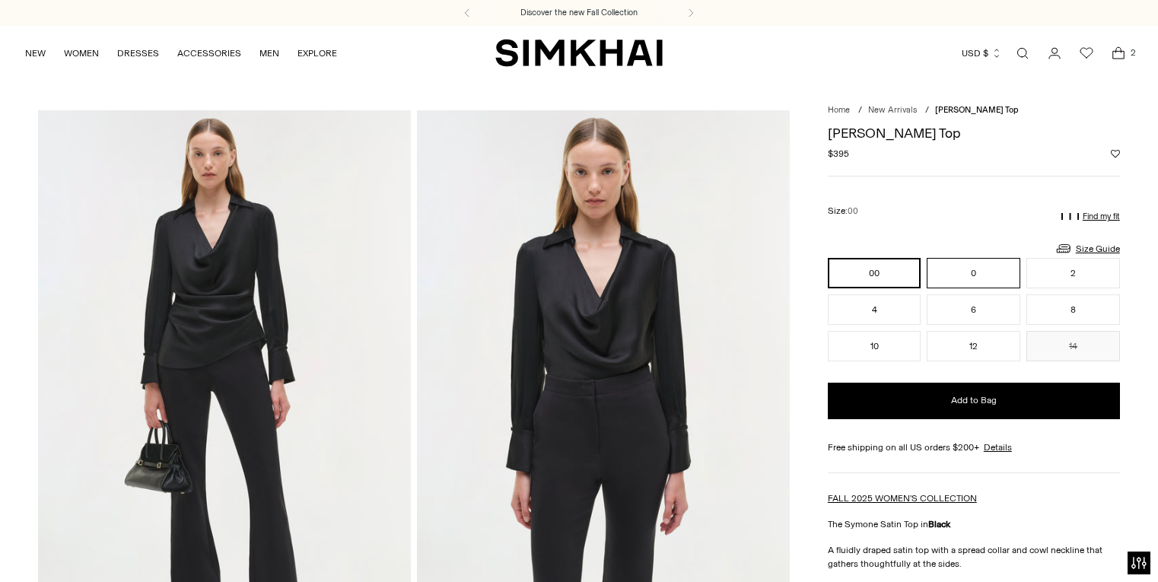
click at [972, 271] on button "0" at bounding box center [974, 273] width 94 height 30
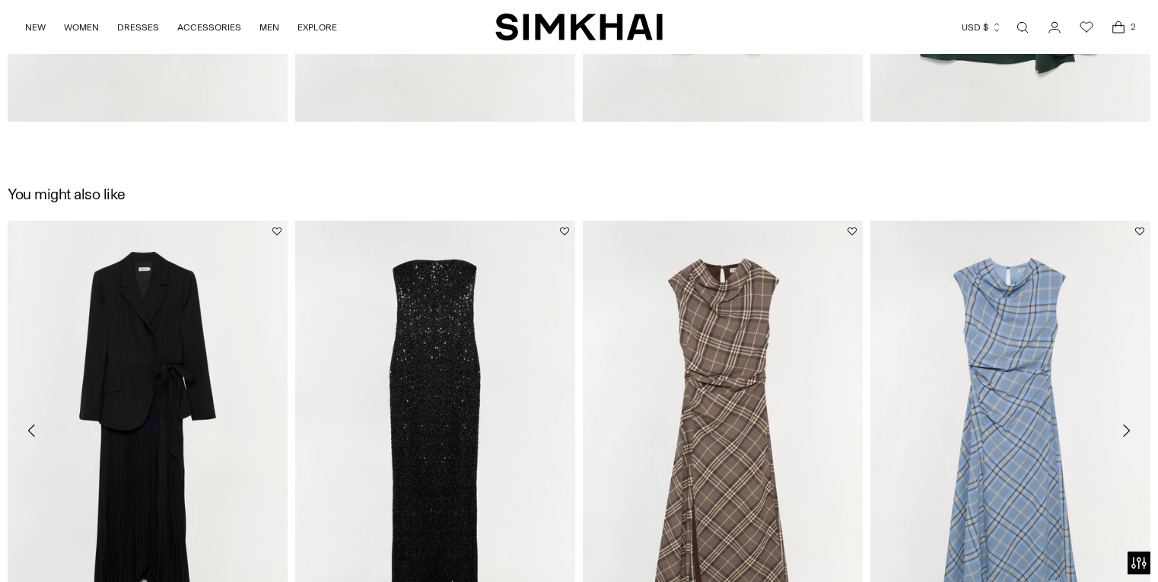
scroll to position [2201, 0]
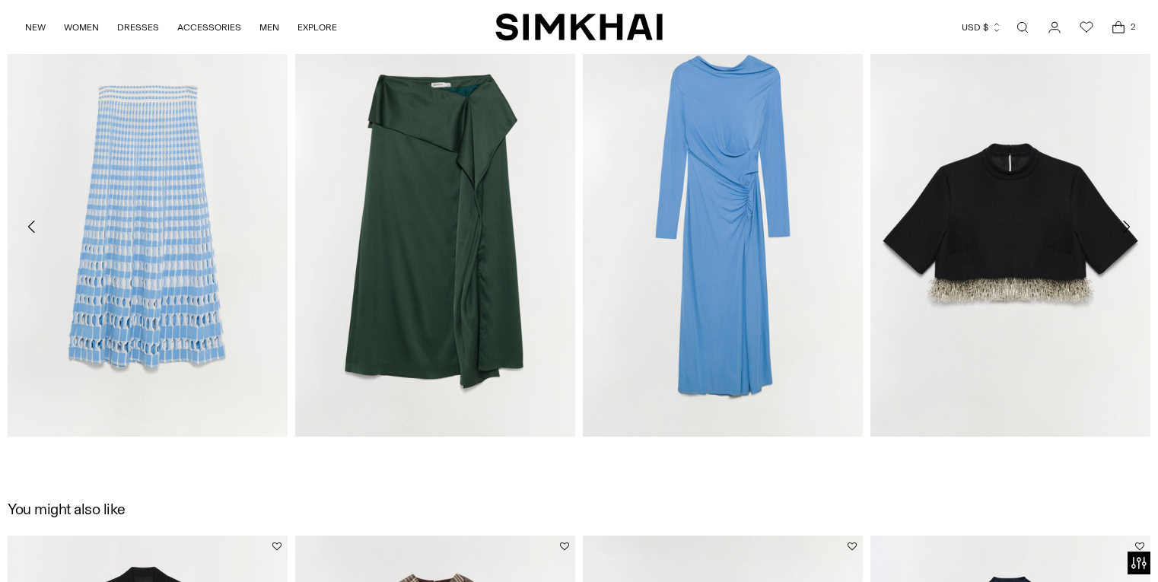
scroll to position [1880, 0]
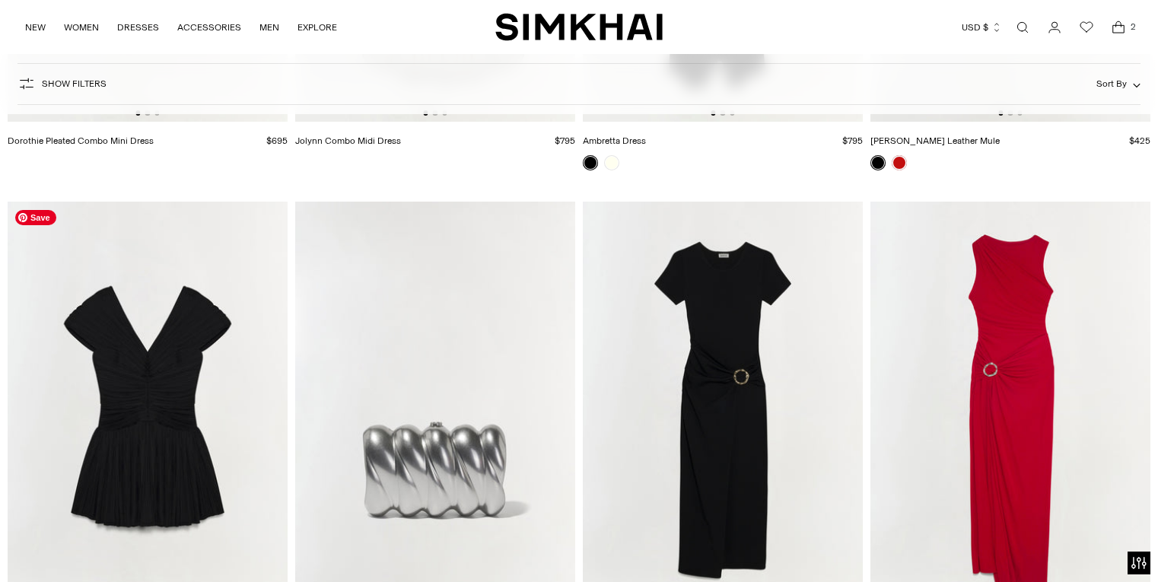
scroll to position [0, 1]
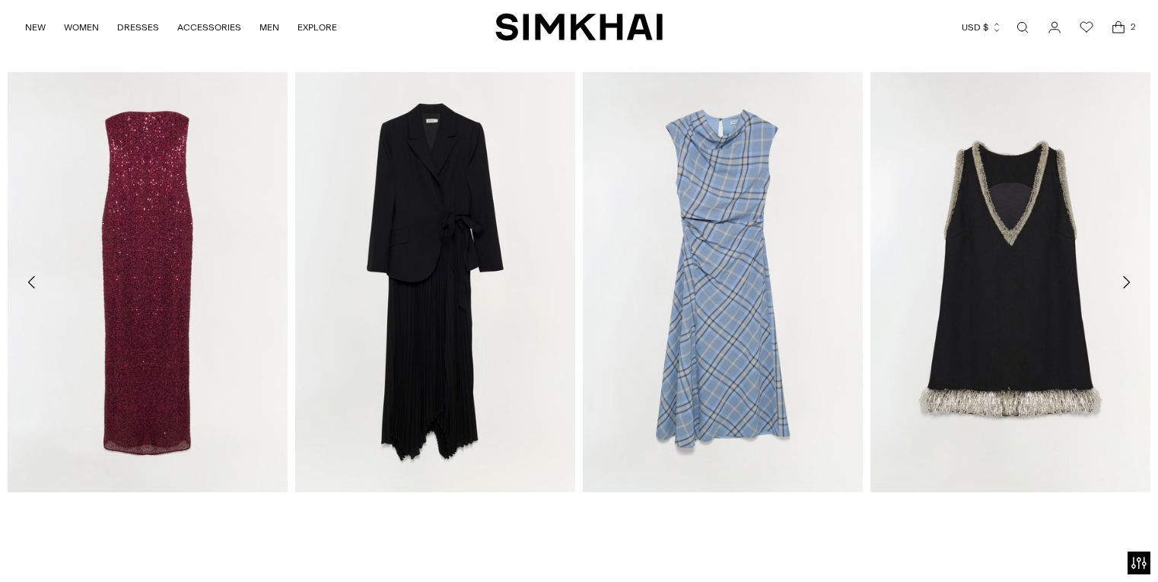
scroll to position [2904, 0]
click at [614, 516] on link "[PERSON_NAME] Draped Midi Dress" at bounding box center [659, 510] width 152 height 11
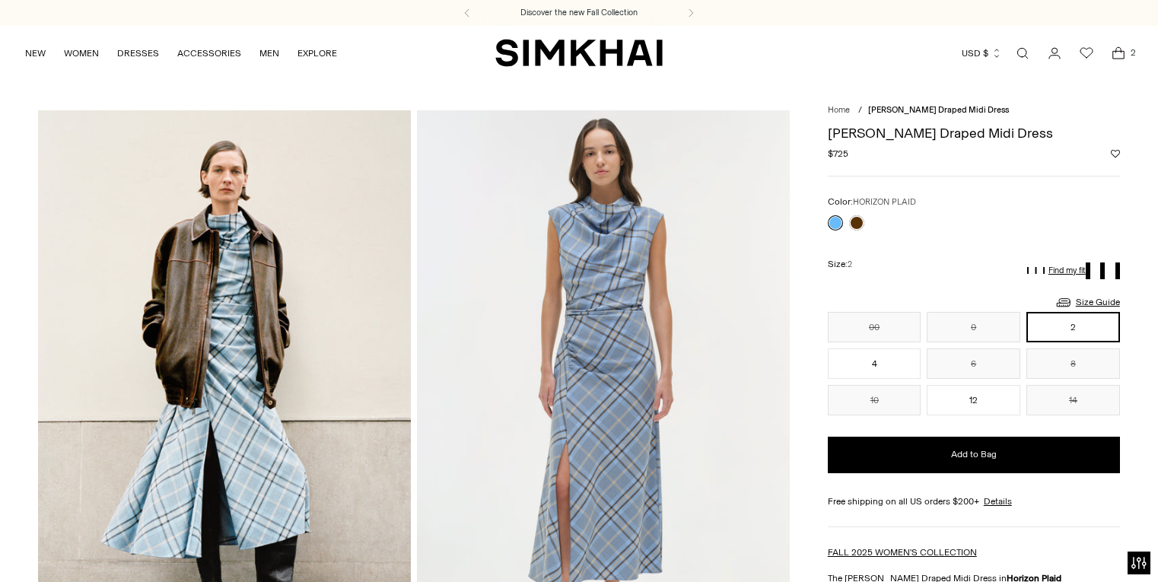
scroll to position [2, 0]
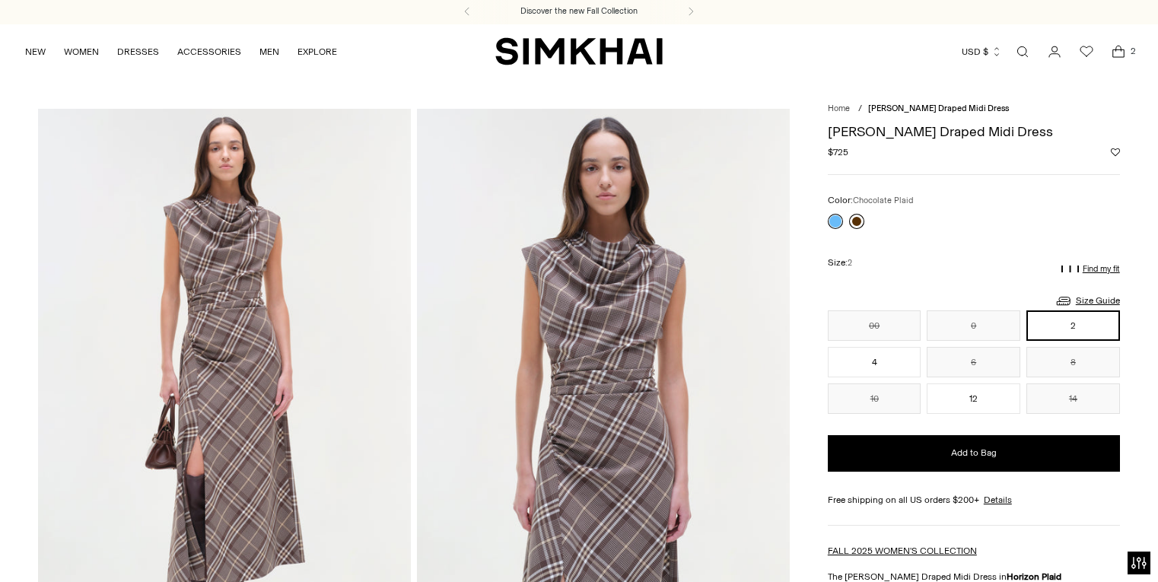
click at [853, 220] on link at bounding box center [856, 221] width 15 height 15
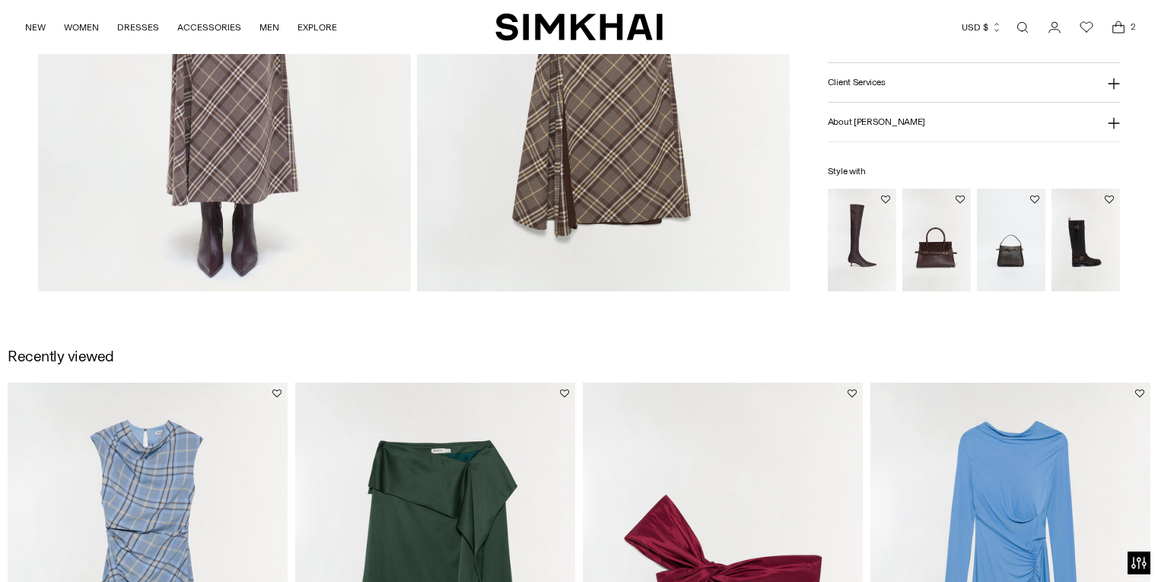
scroll to position [1436, 0]
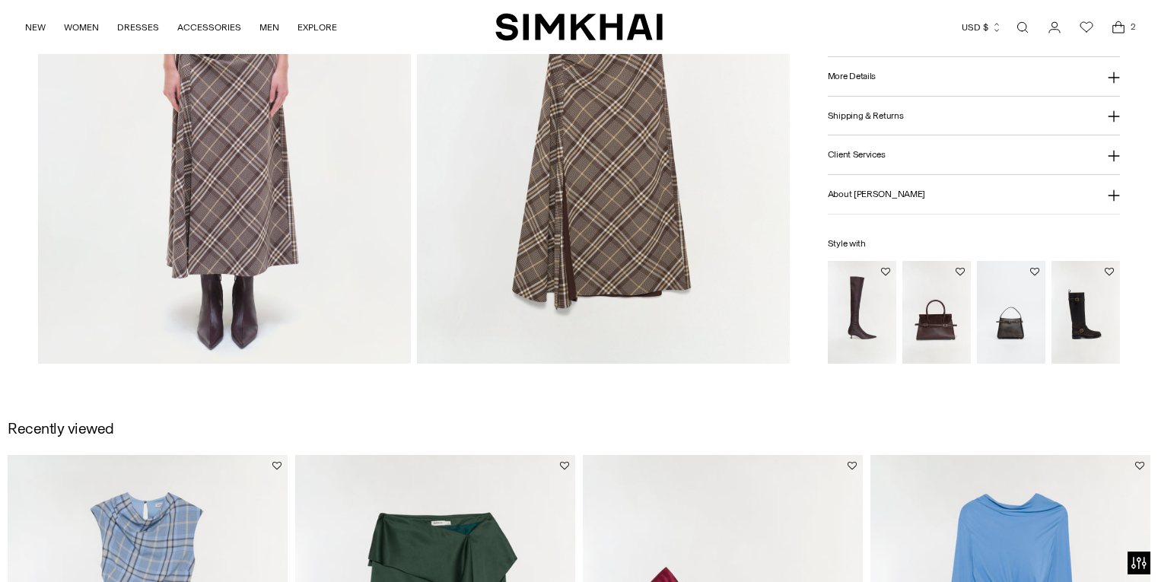
click at [0, 0] on img "Joni Leather Over-The-Knee Boot" at bounding box center [0, 0] width 0 height 0
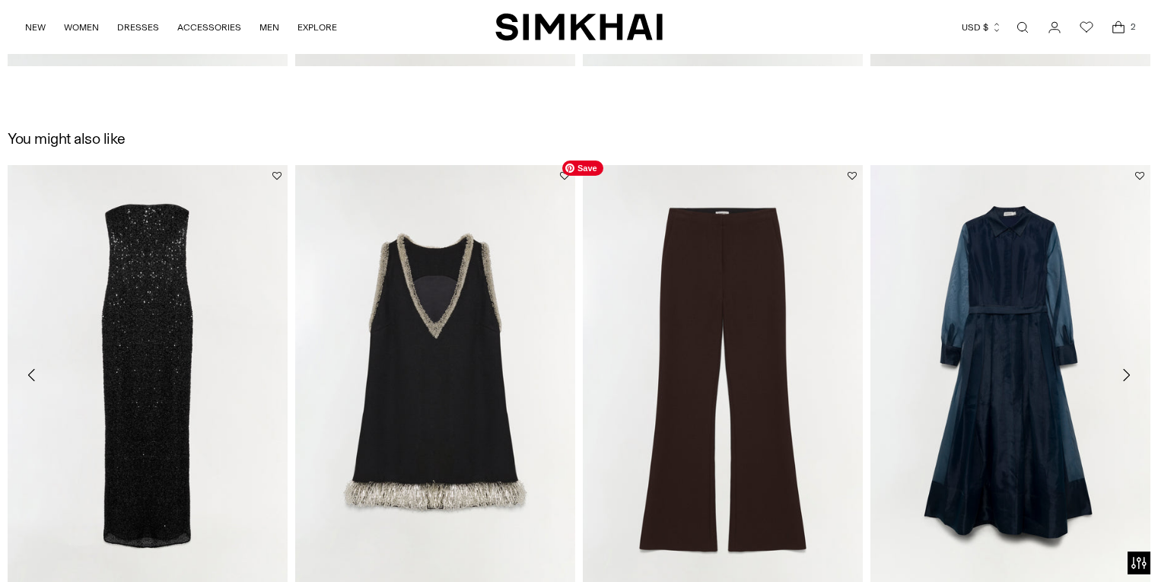
scroll to position [2285, 0]
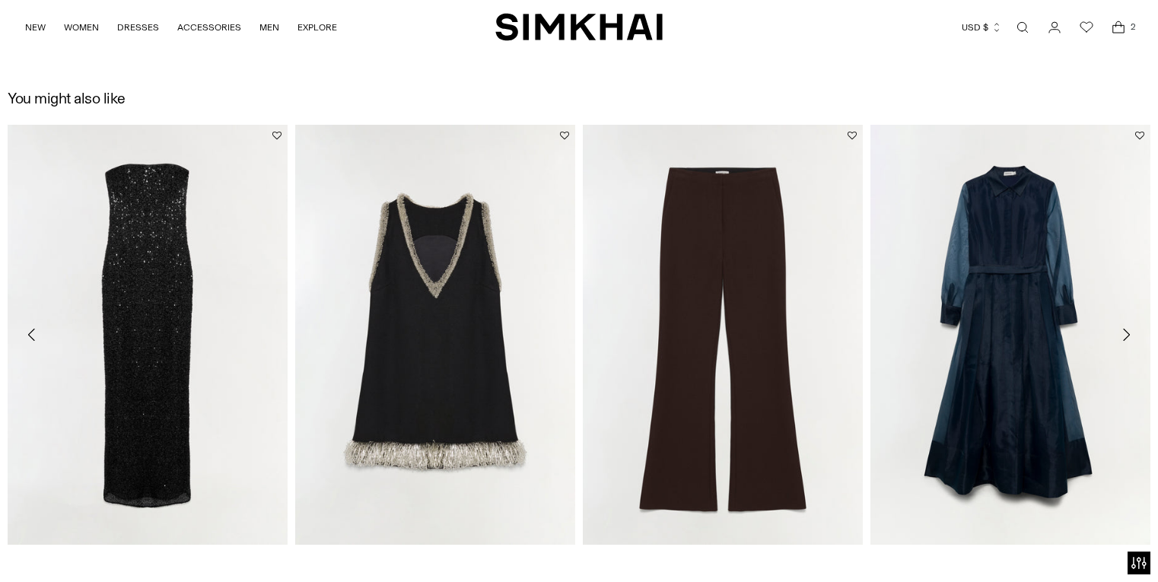
click at [1121, 27] on icon "Open cart modal" at bounding box center [1118, 27] width 21 height 15
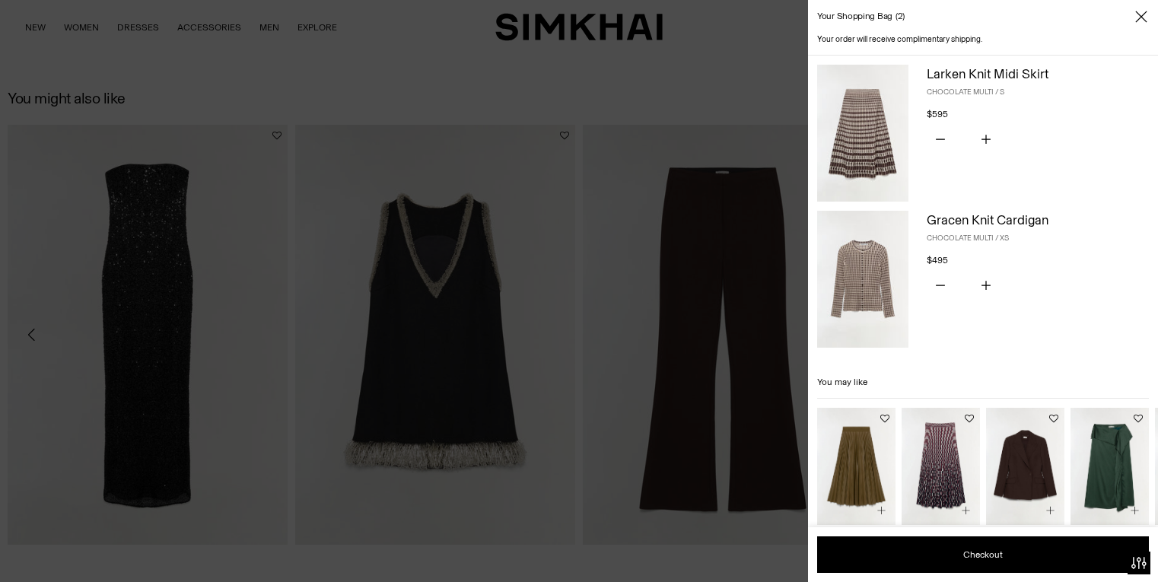
click at [1144, 16] on icon "Close" at bounding box center [1141, 16] width 12 height 15
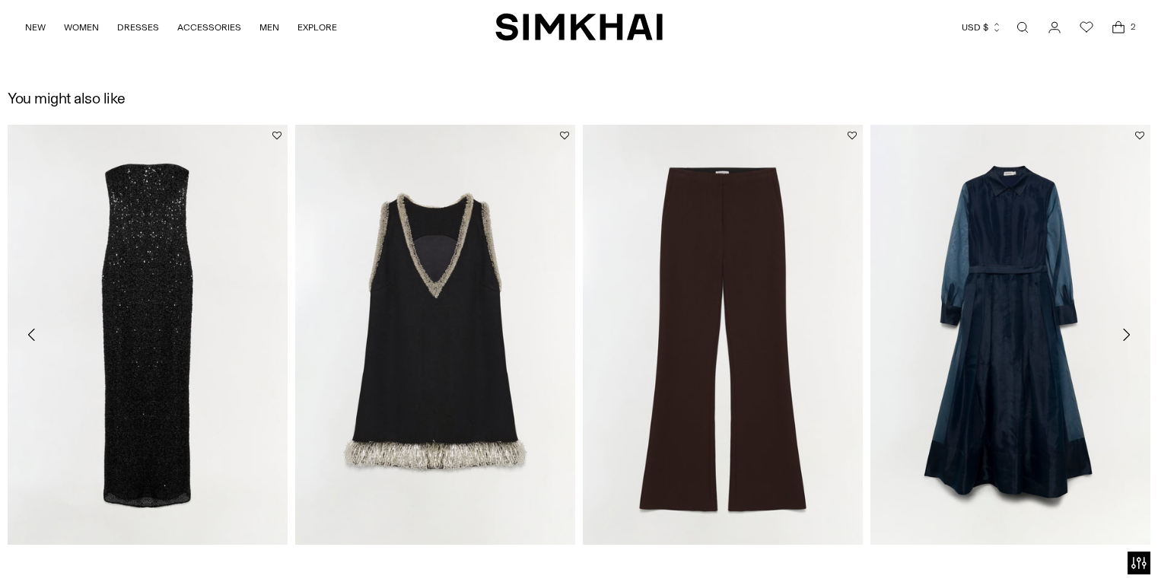
scroll to position [2281, 0]
